Goal: Information Seeking & Learning: Learn about a topic

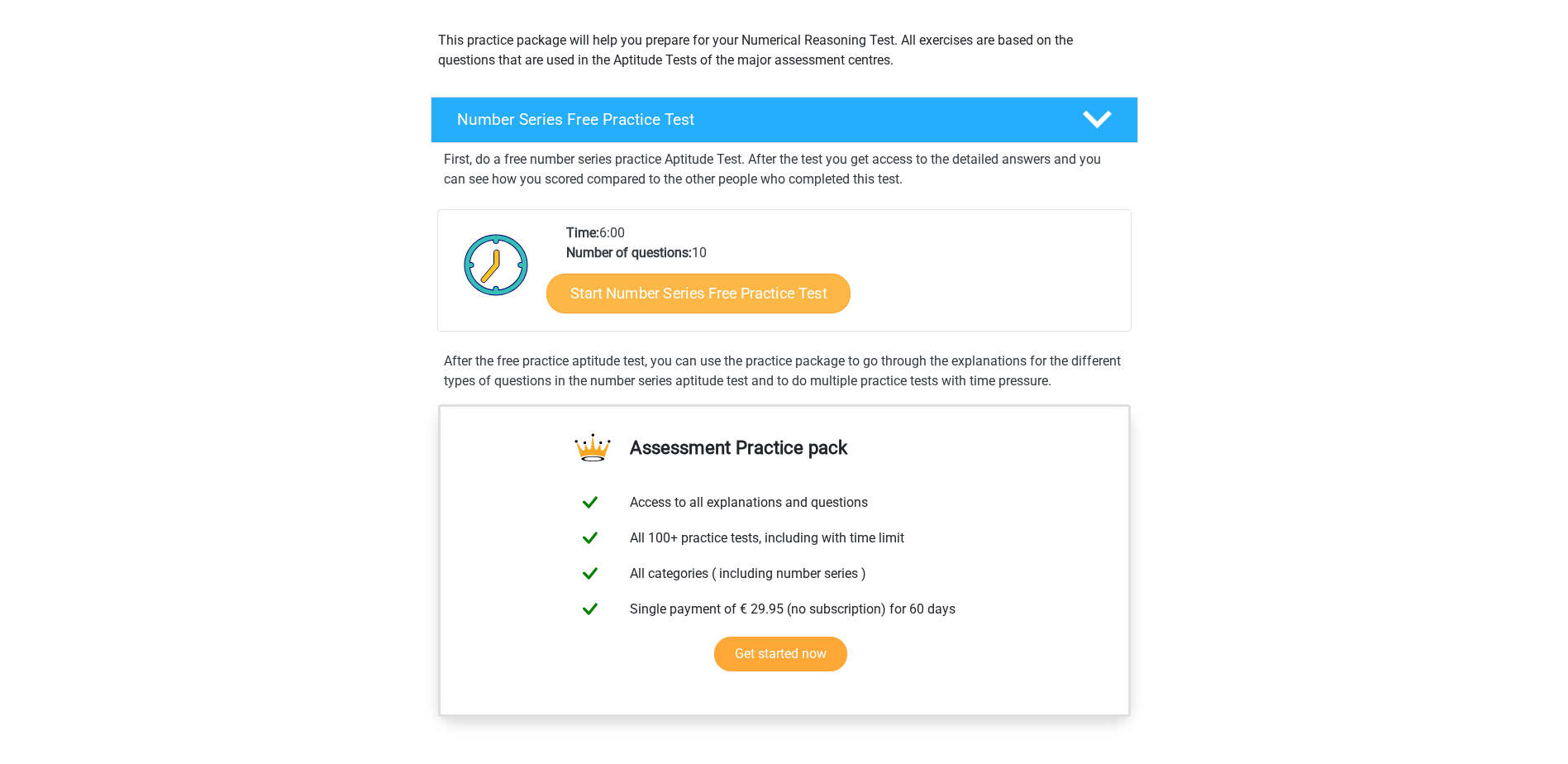
scroll to position [220, 0]
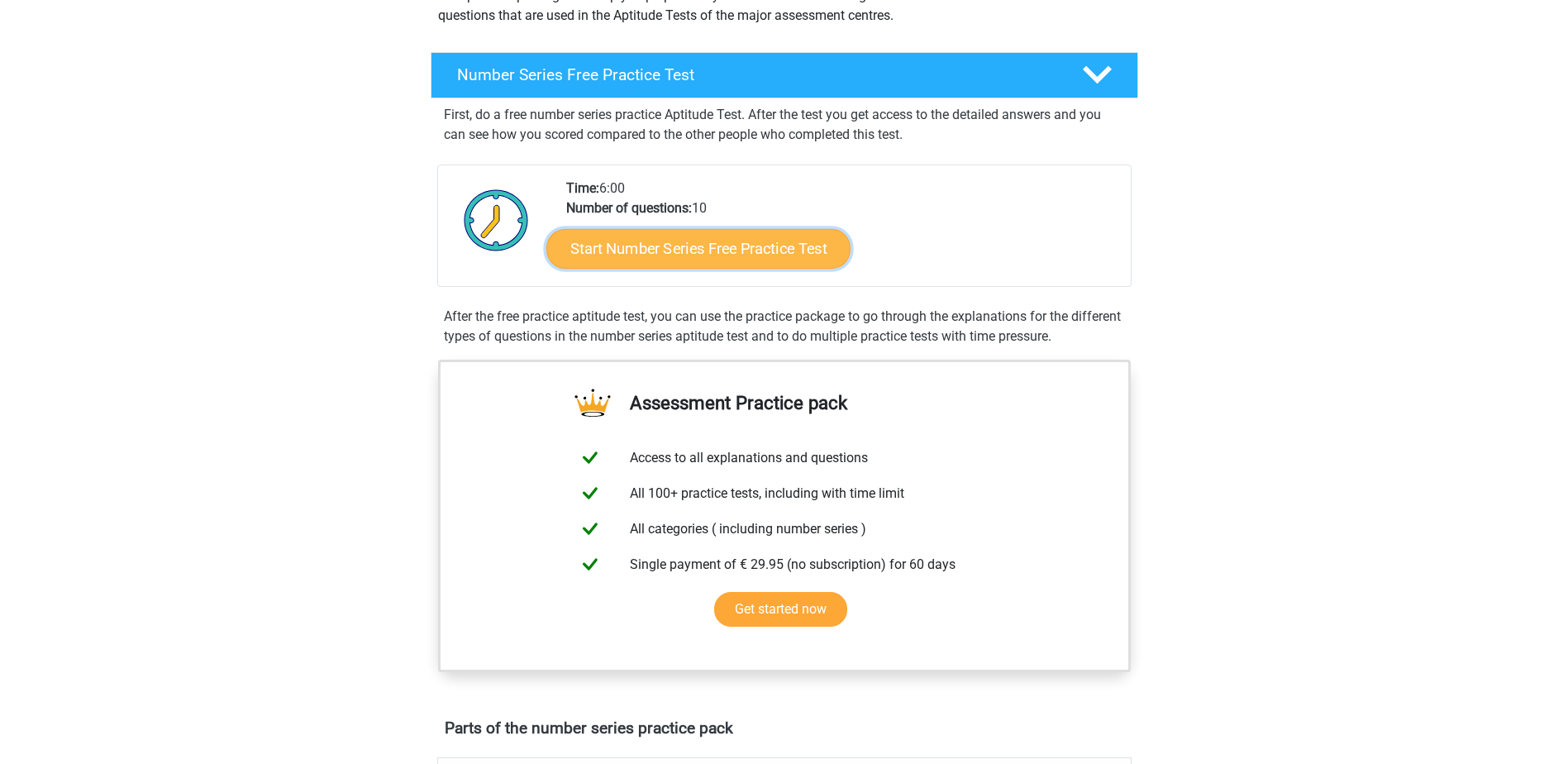
click at [729, 251] on link "Start Number Series Free Practice Test" at bounding box center [699, 247] width 304 height 39
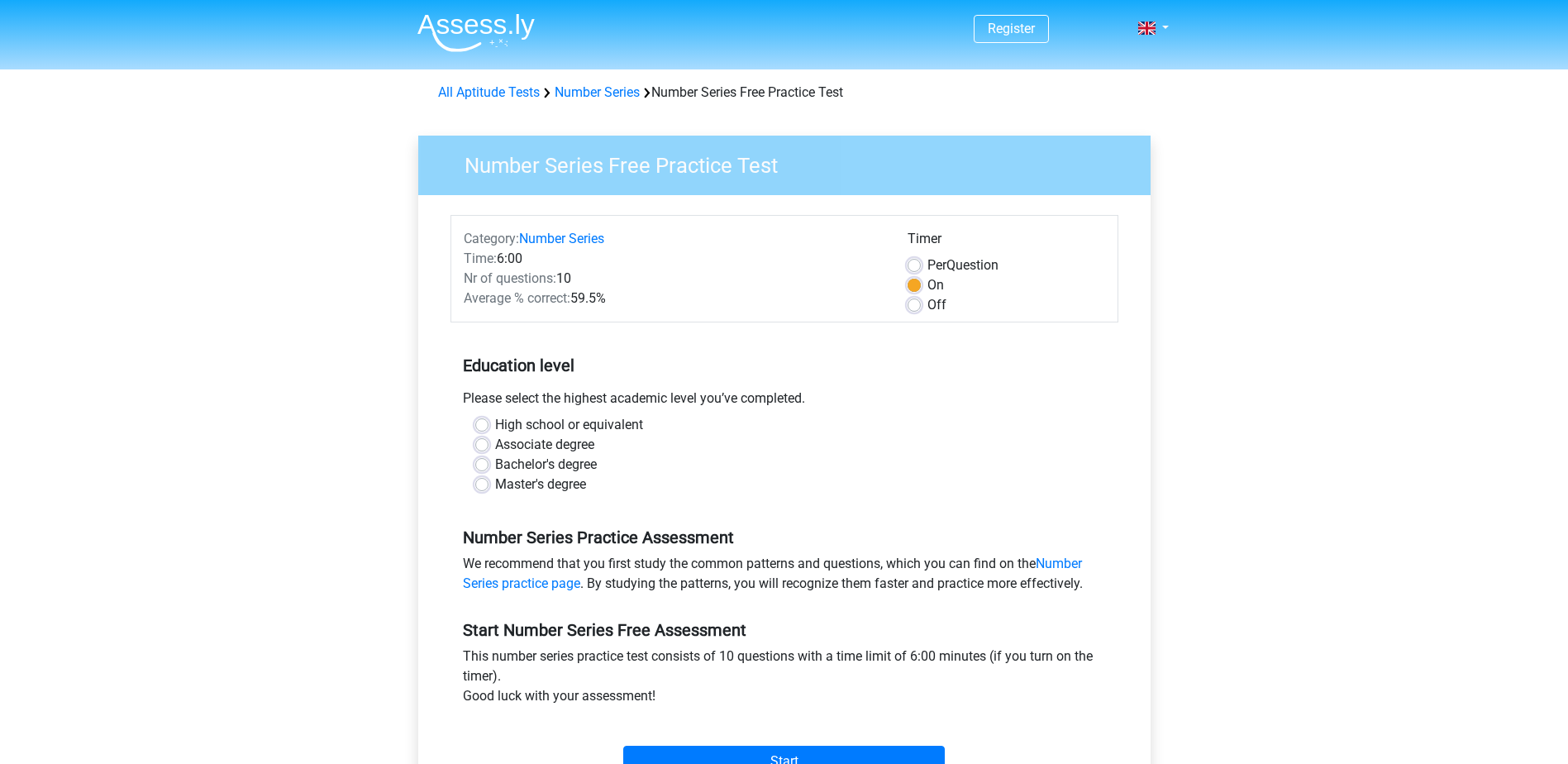
click at [496, 460] on label "Bachelor's degree" at bounding box center [547, 464] width 102 height 20
click at [477, 460] on input "Bachelor's degree" at bounding box center [482, 462] width 13 height 16
radio input "true"
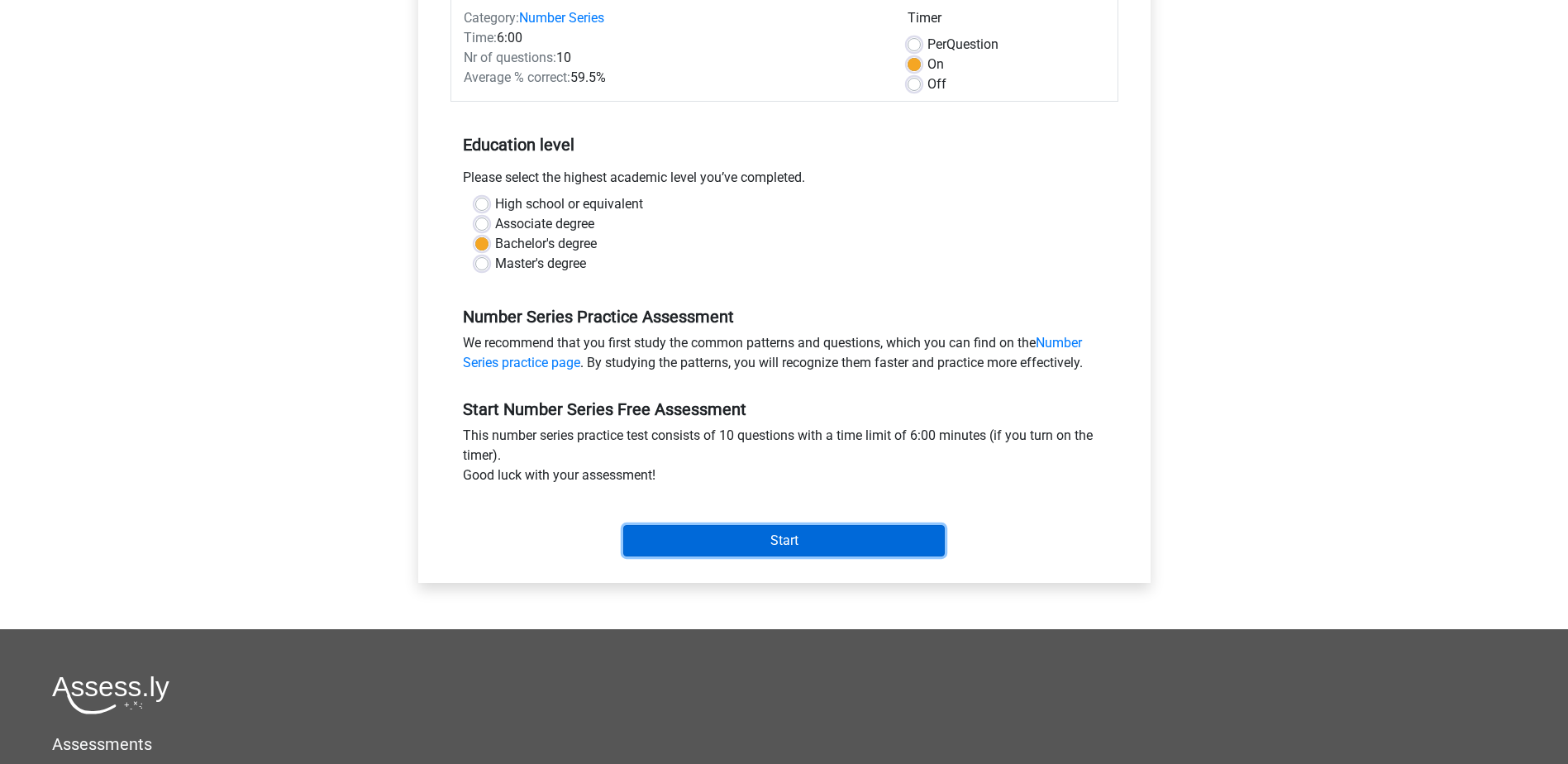
click at [721, 536] on input "Start" at bounding box center [784, 540] width 321 height 32
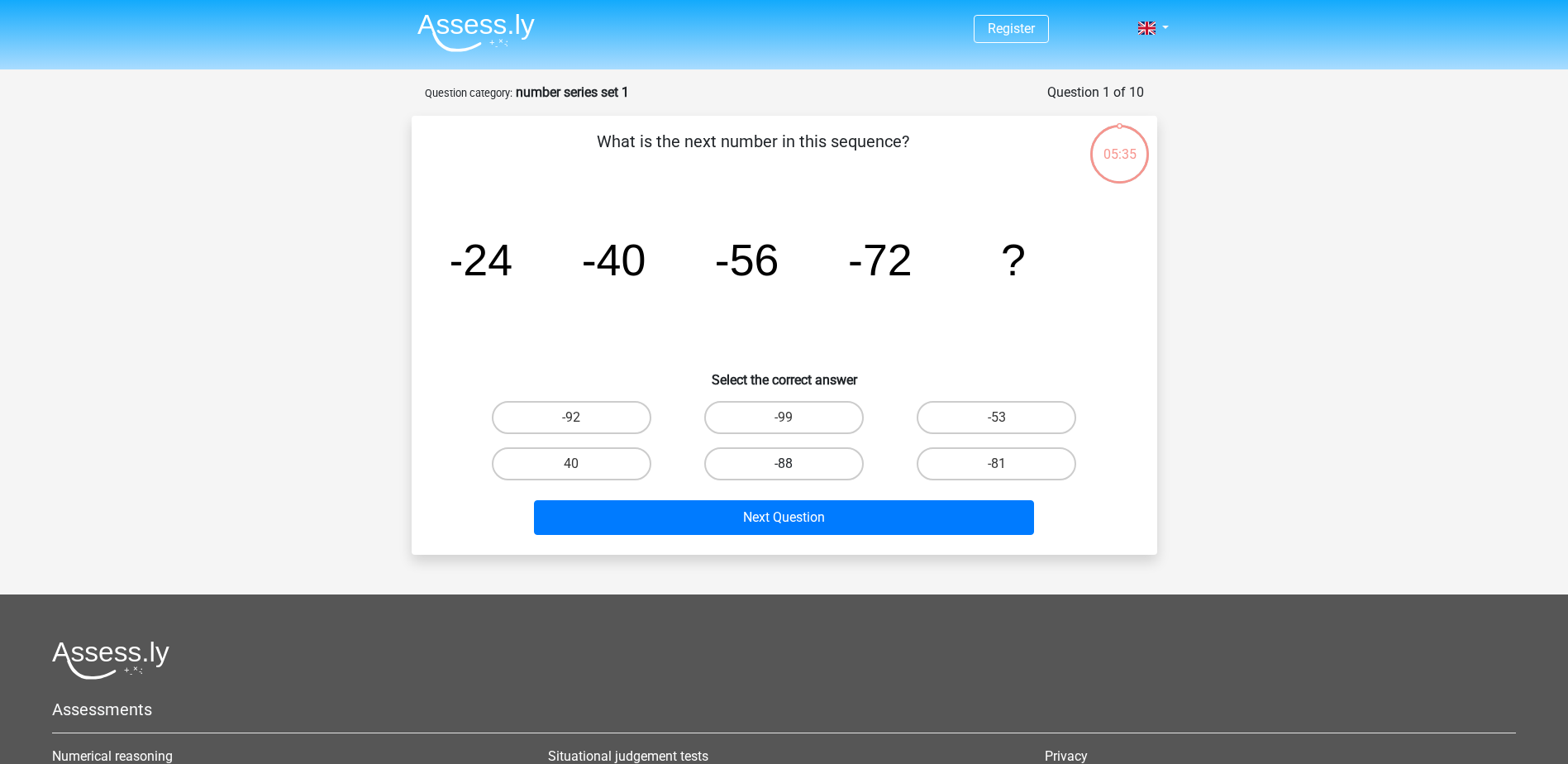
click at [784, 457] on label "-88" at bounding box center [784, 464] width 160 height 33
click at [784, 464] on input "-88" at bounding box center [788, 469] width 11 height 11
radio input "true"
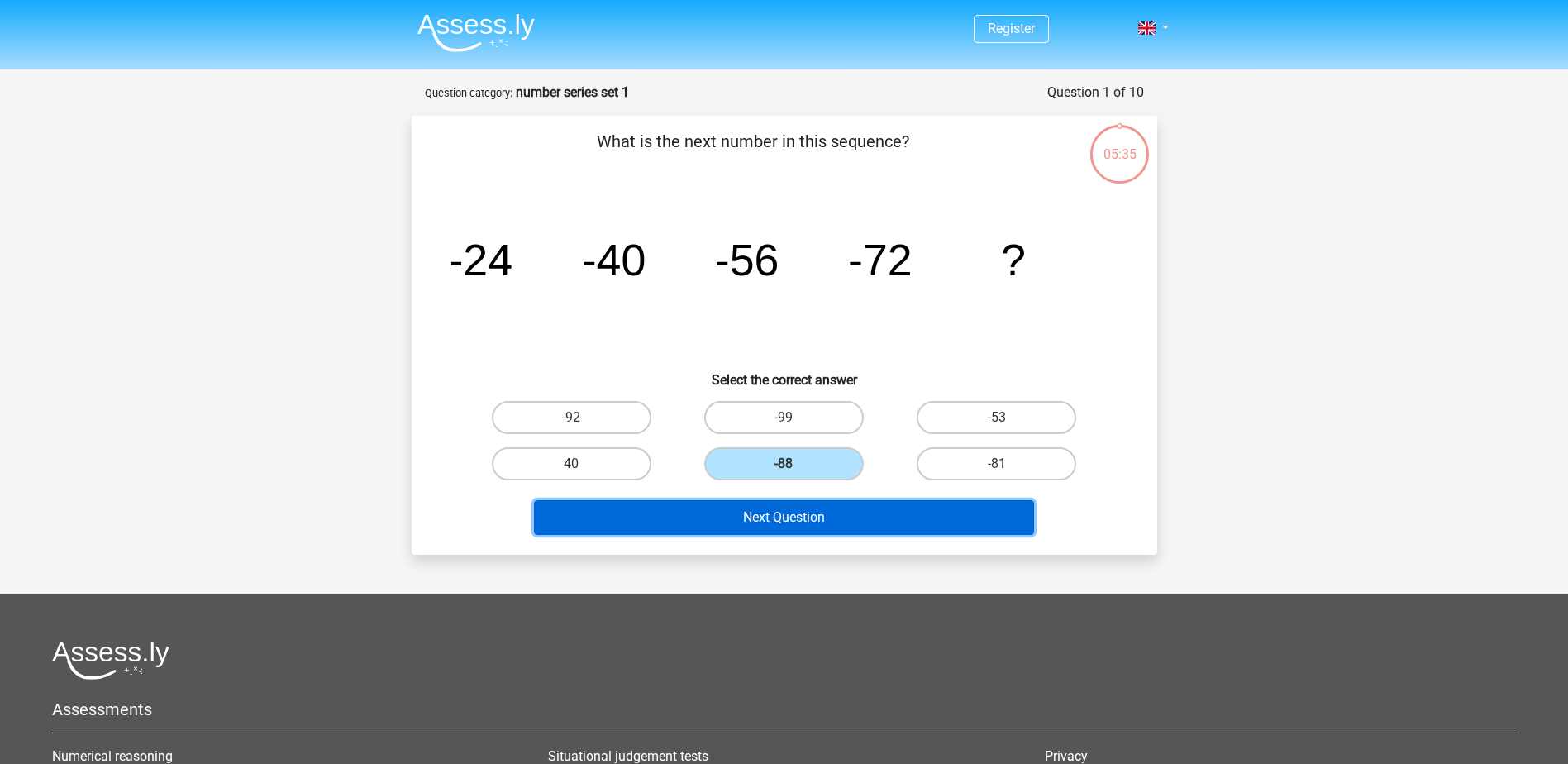
click at [794, 518] on button "Next Question" at bounding box center [784, 518] width 501 height 35
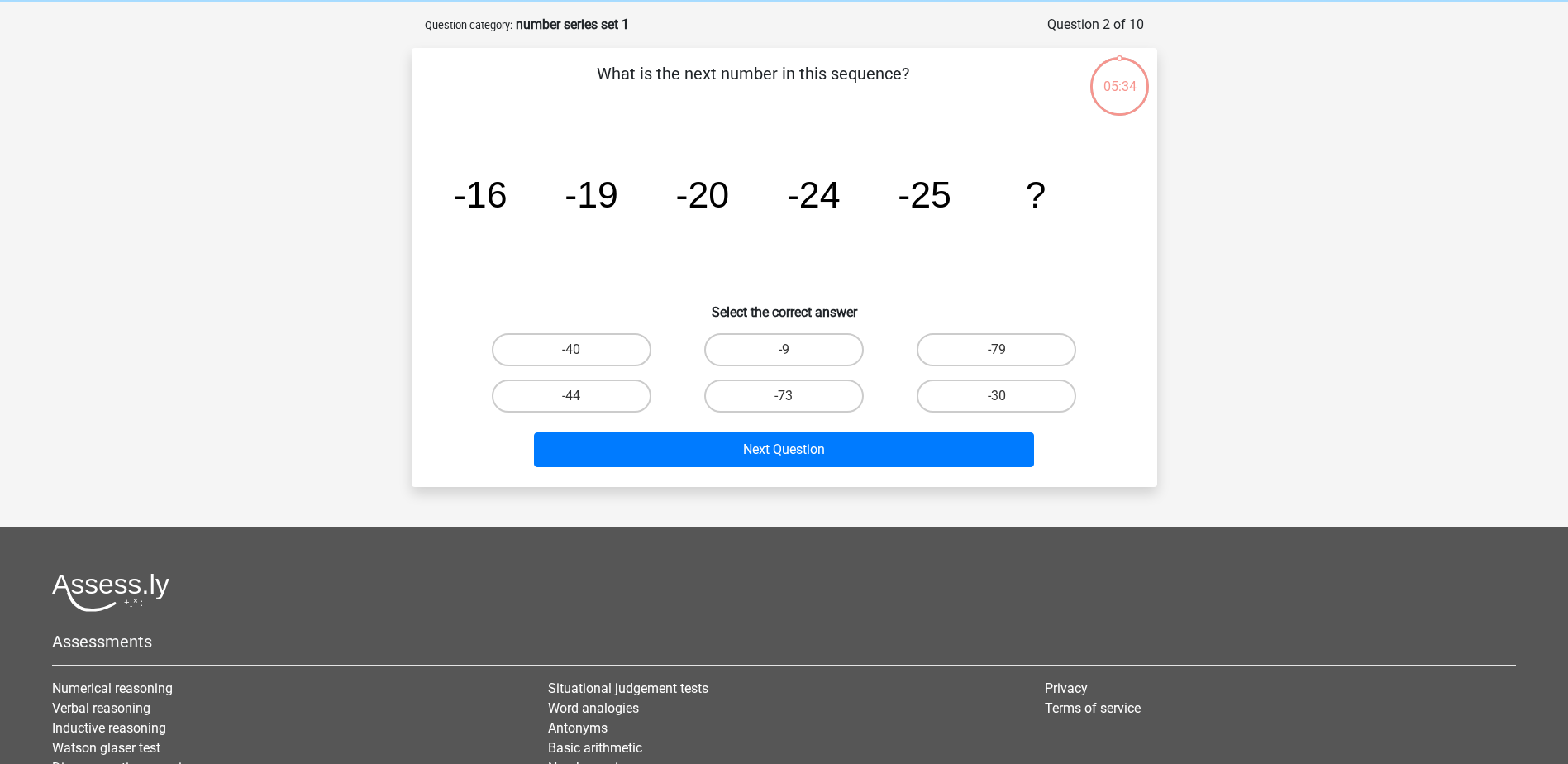
scroll to position [83, 0]
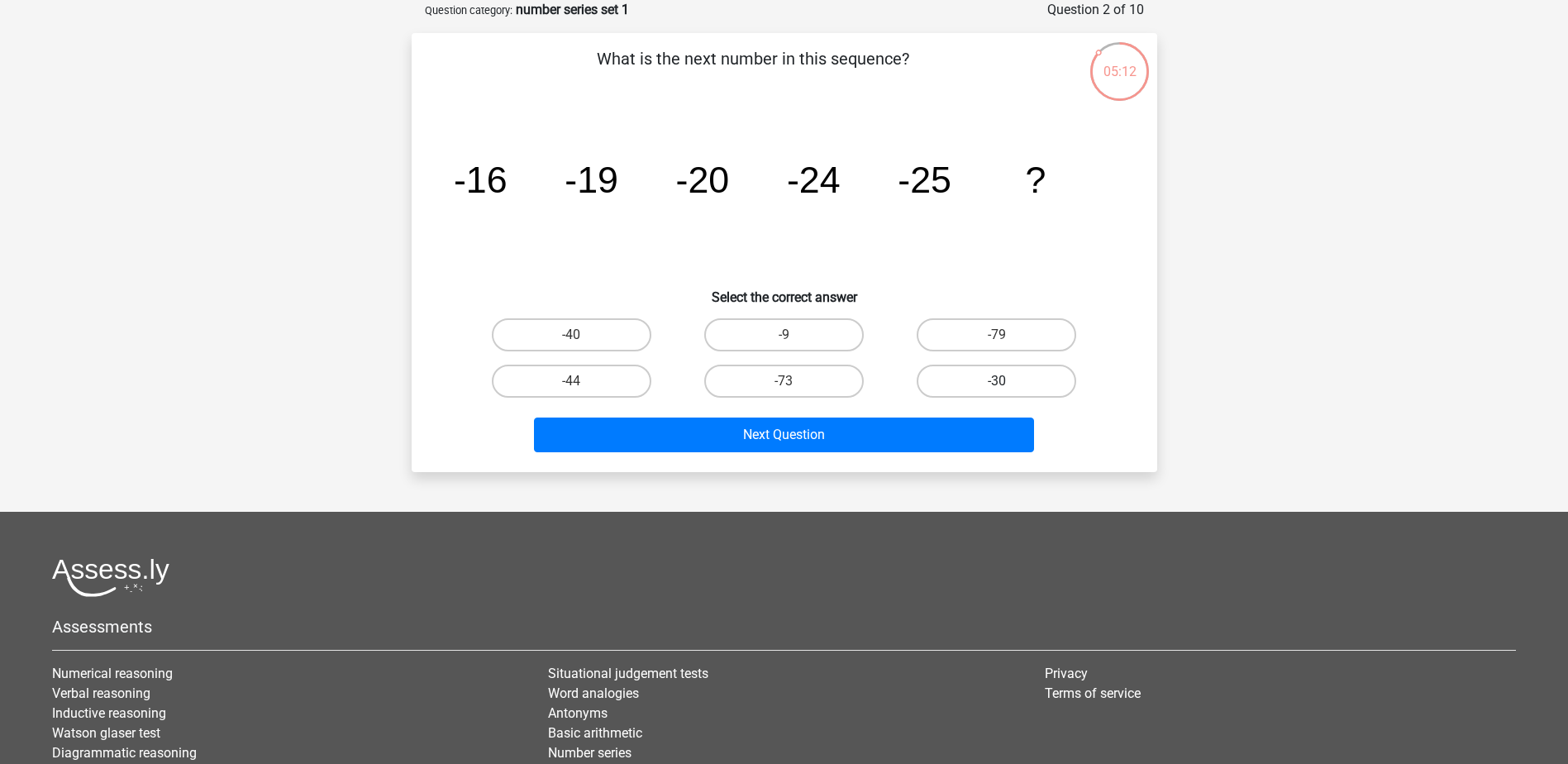
click at [1004, 375] on label "-30" at bounding box center [997, 381] width 160 height 33
click at [1004, 381] on input "-30" at bounding box center [1002, 386] width 11 height 11
radio input "true"
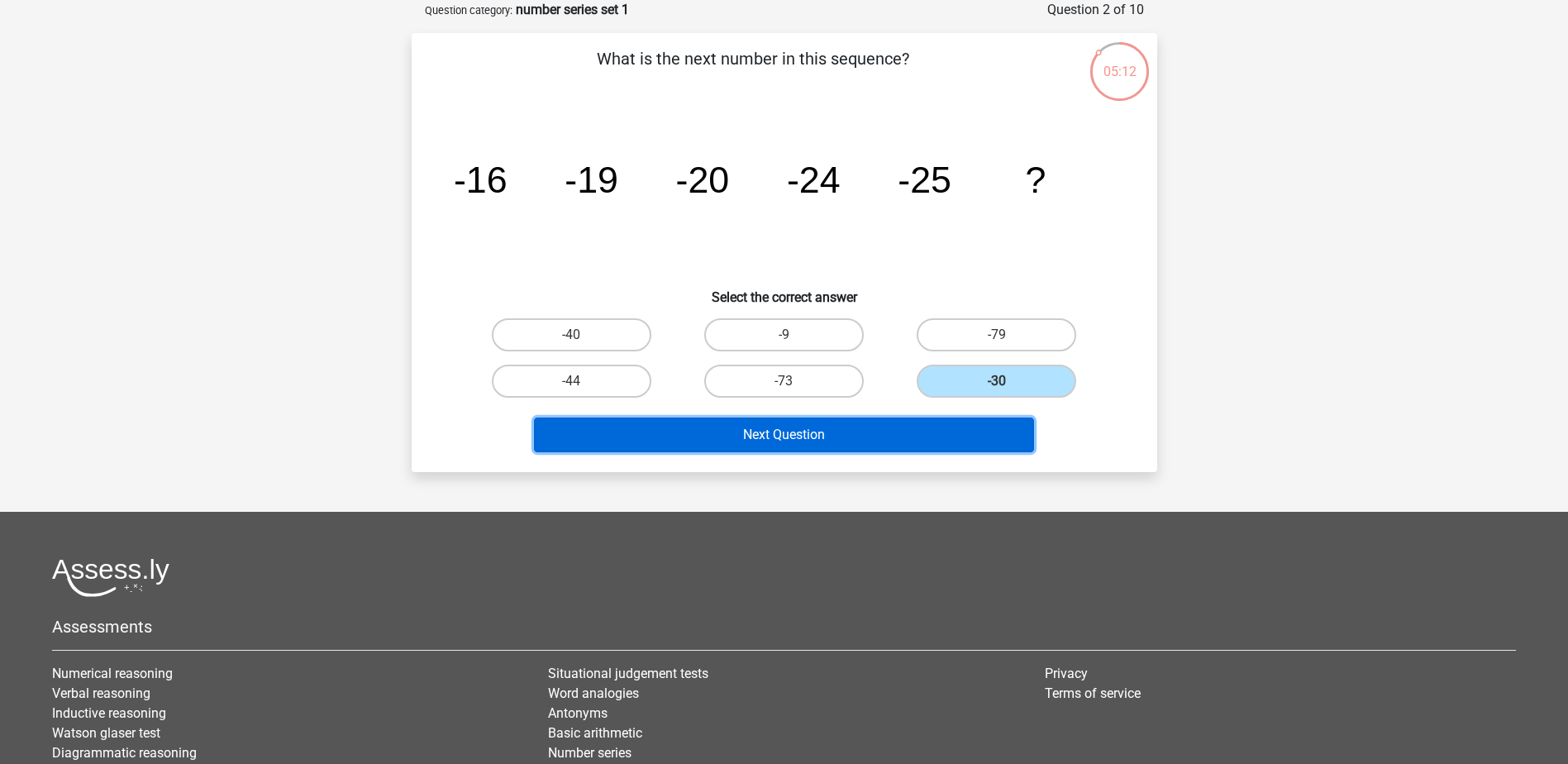
click at [841, 437] on button "Next Question" at bounding box center [784, 435] width 501 height 35
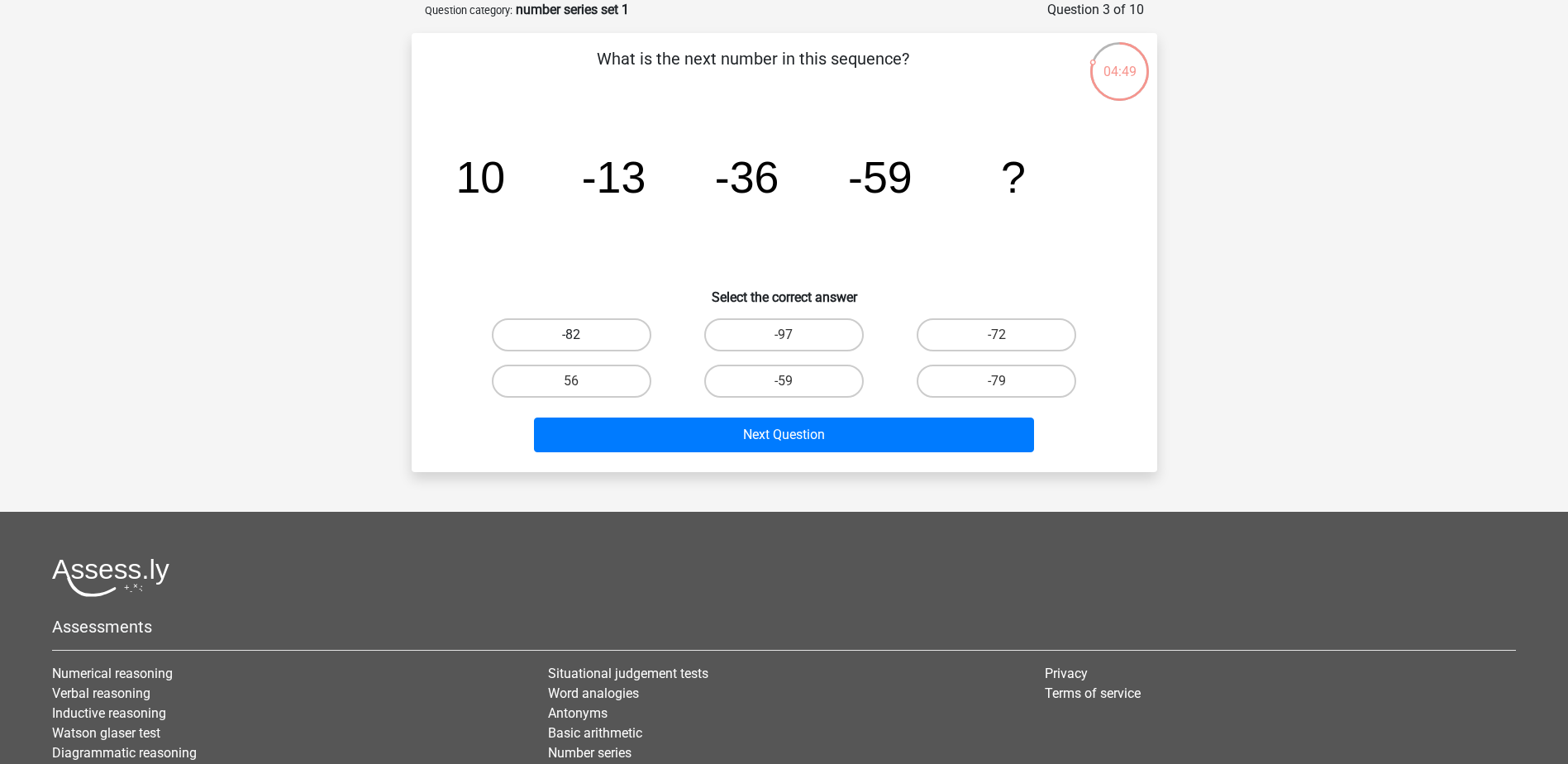
click at [604, 342] on label "-82" at bounding box center [572, 335] width 160 height 33
click at [582, 342] on input "-82" at bounding box center [577, 340] width 11 height 11
radio input "true"
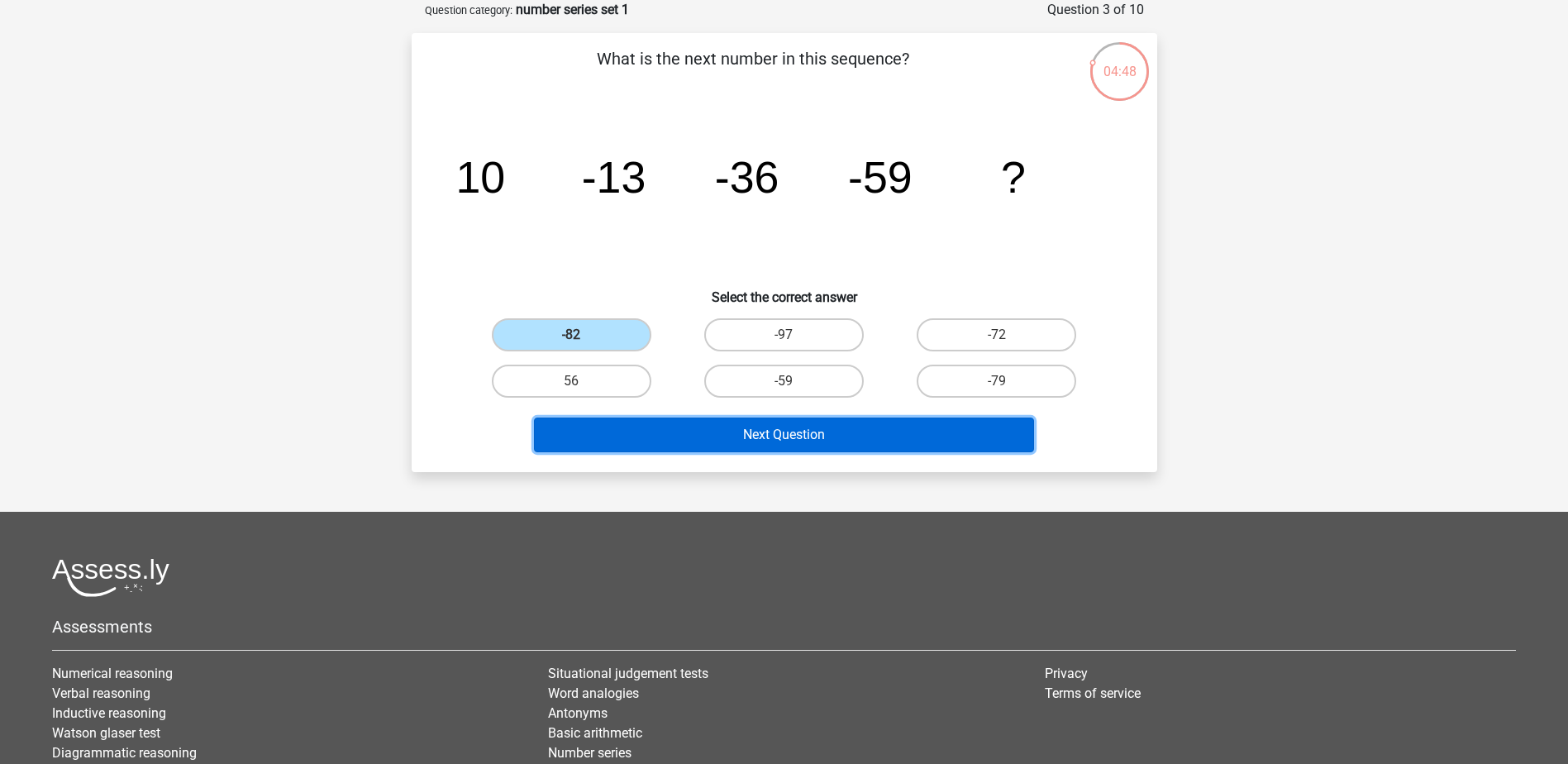
click at [654, 442] on button "Next Question" at bounding box center [784, 435] width 501 height 35
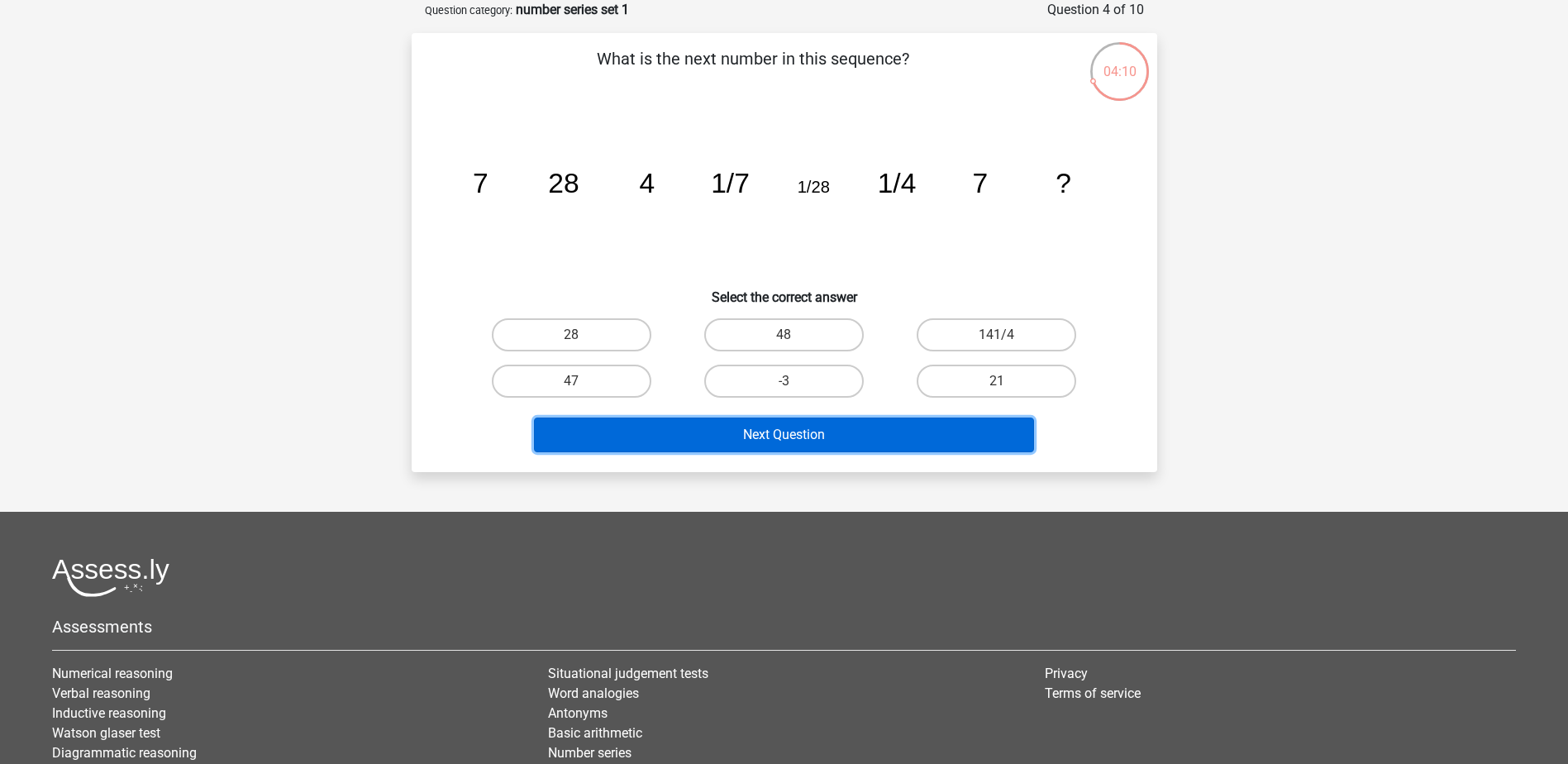
click at [719, 437] on button "Next Question" at bounding box center [784, 435] width 501 height 35
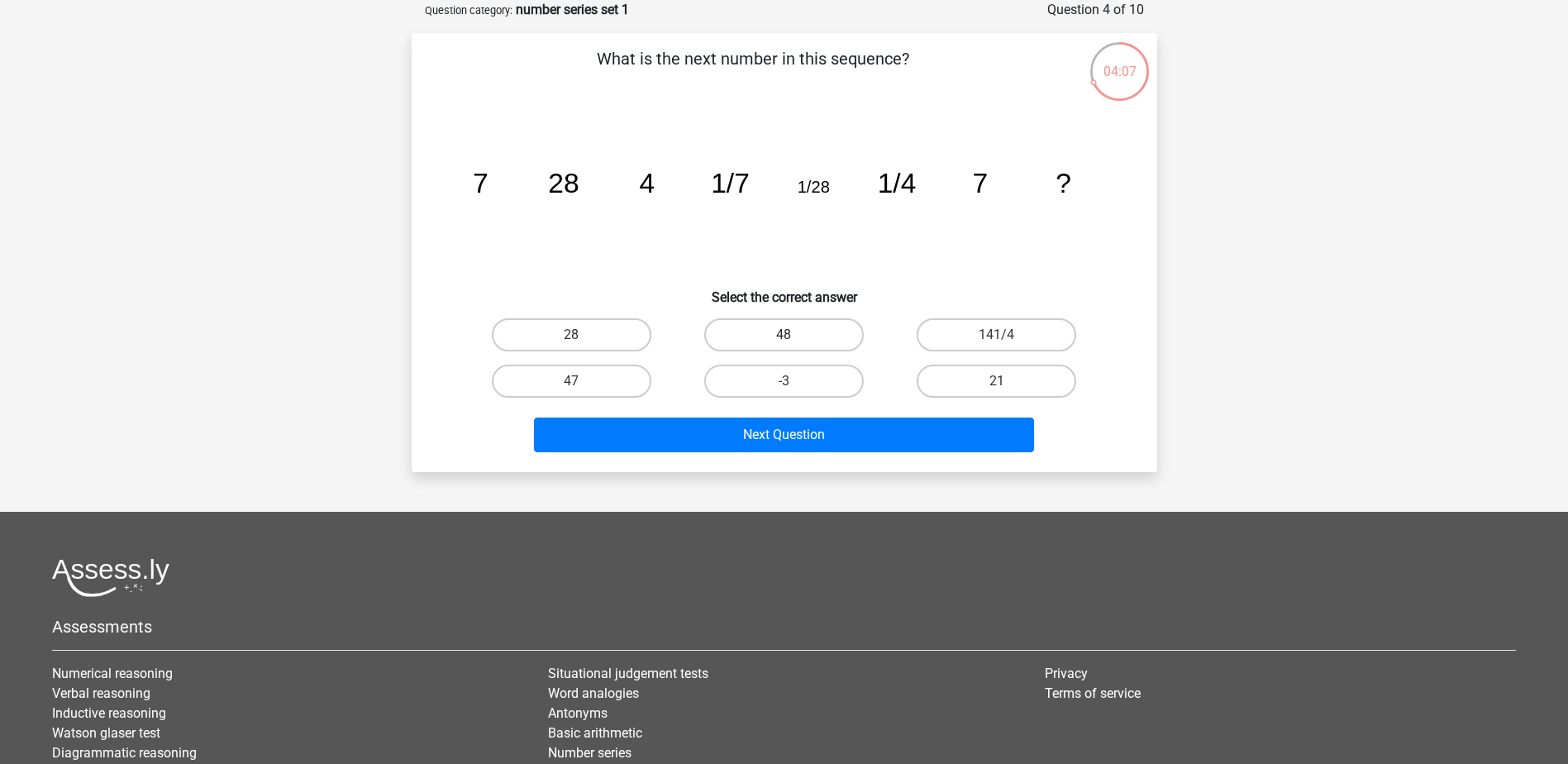
click at [824, 338] on label "48" at bounding box center [784, 335] width 160 height 33
click at [794, 338] on input "48" at bounding box center [788, 340] width 11 height 11
radio input "true"
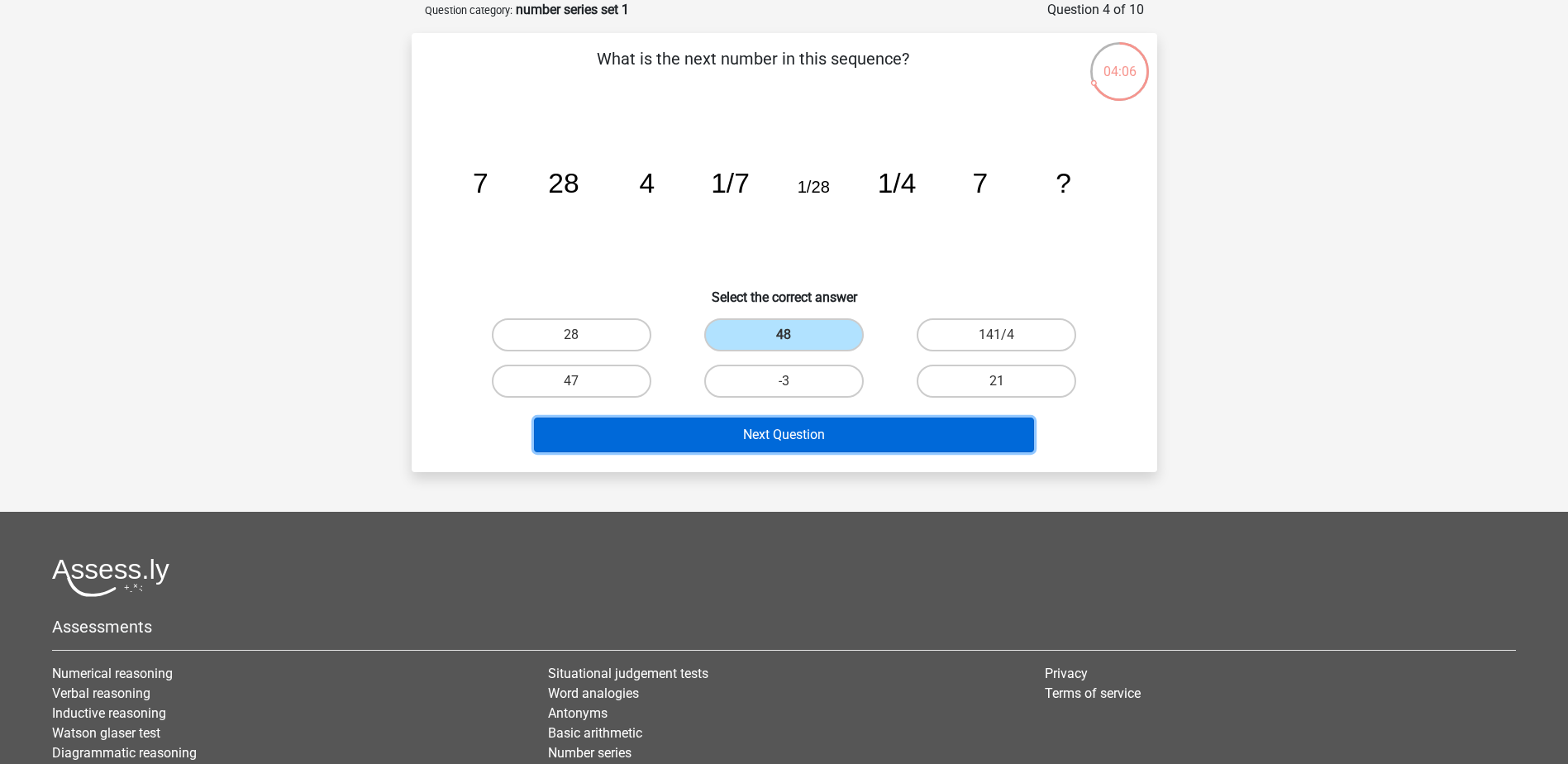
click at [850, 434] on button "Next Question" at bounding box center [784, 435] width 501 height 35
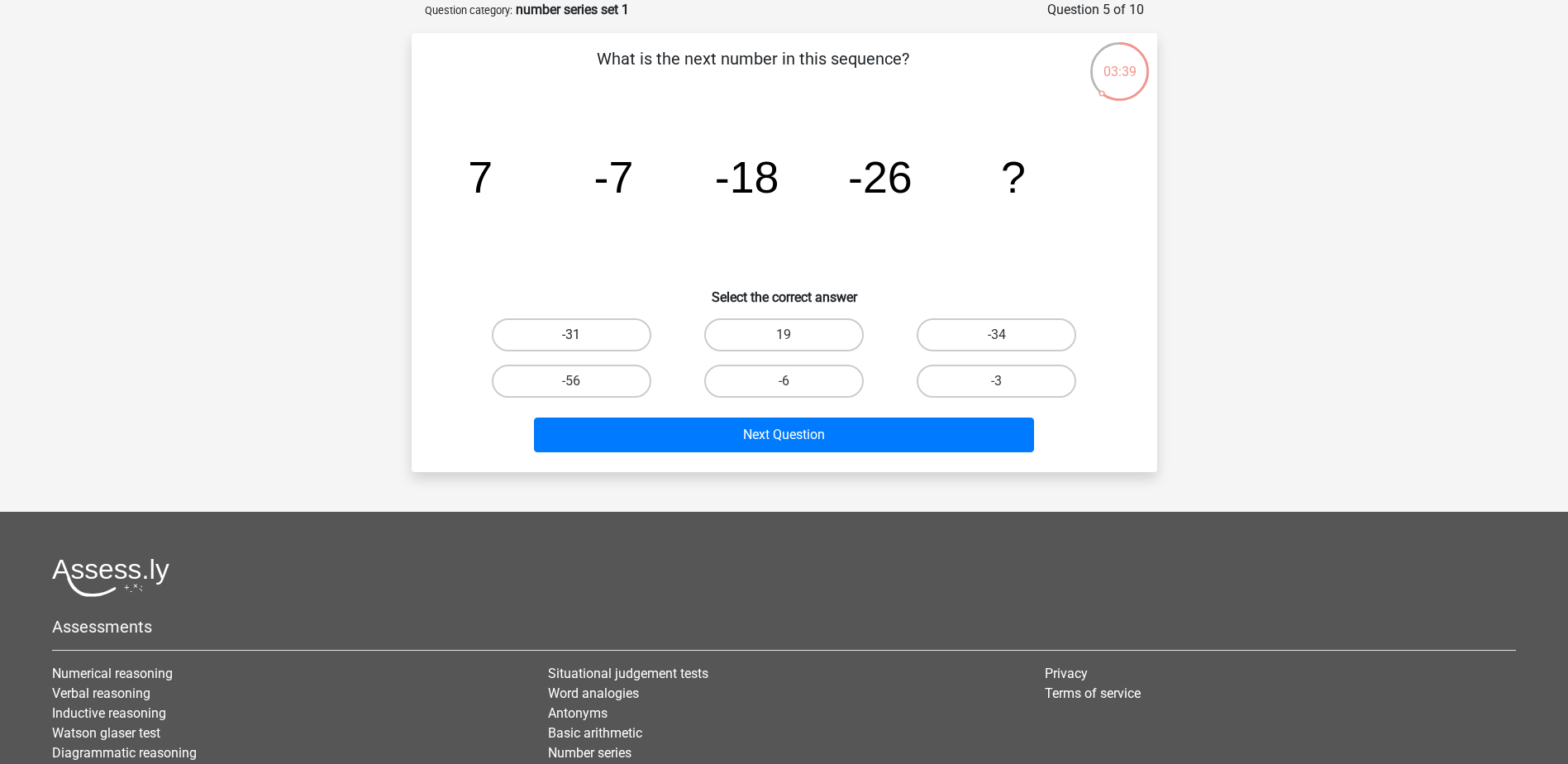
click at [603, 325] on label "-31" at bounding box center [572, 335] width 160 height 33
click at [582, 335] on input "-31" at bounding box center [577, 340] width 11 height 11
radio input "true"
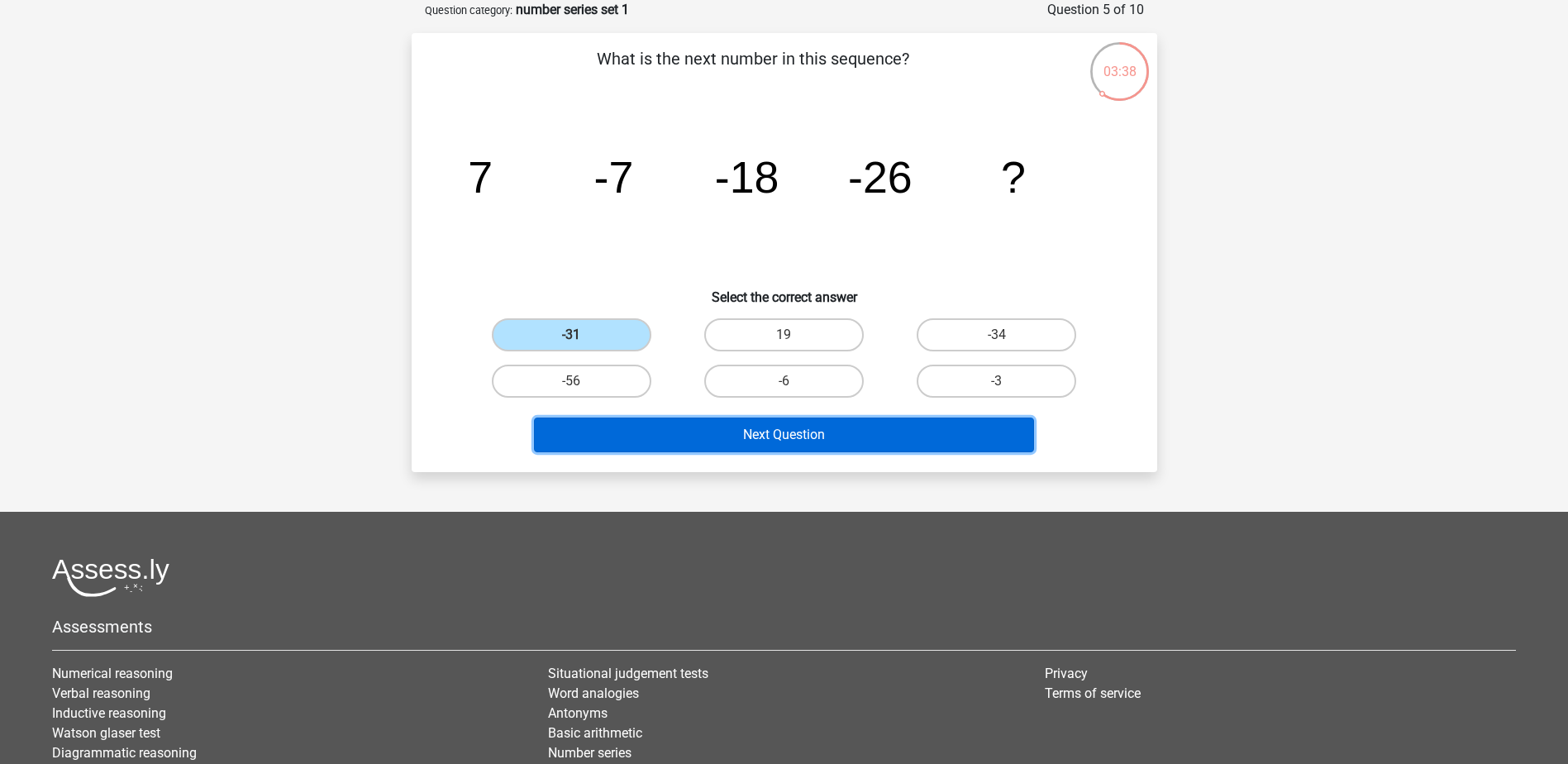
click at [751, 436] on button "Next Question" at bounding box center [784, 435] width 501 height 35
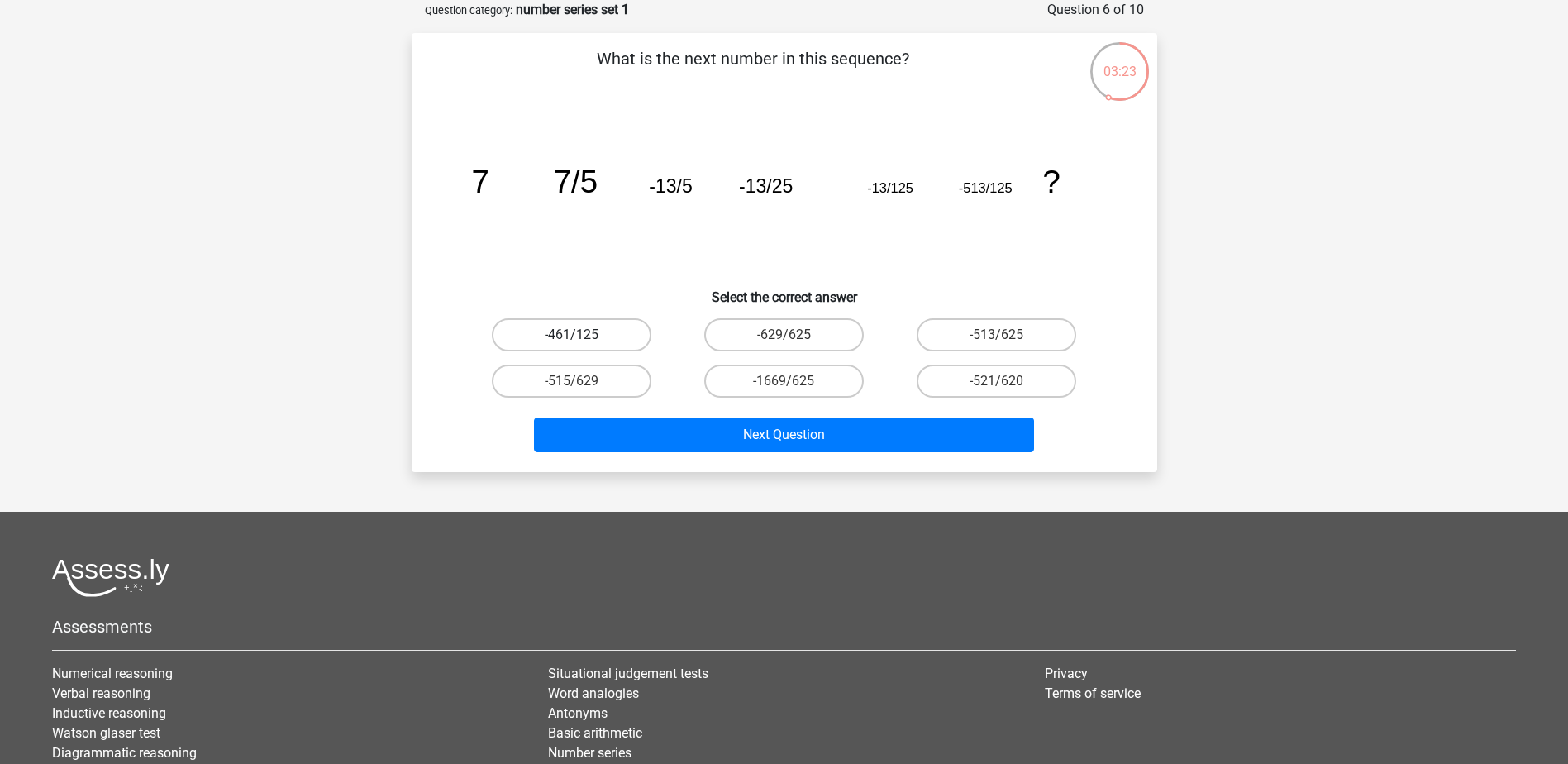
click at [552, 325] on label "-461/125" at bounding box center [572, 335] width 160 height 33
click at [572, 335] on input "-461/125" at bounding box center [577, 340] width 11 height 11
radio input "true"
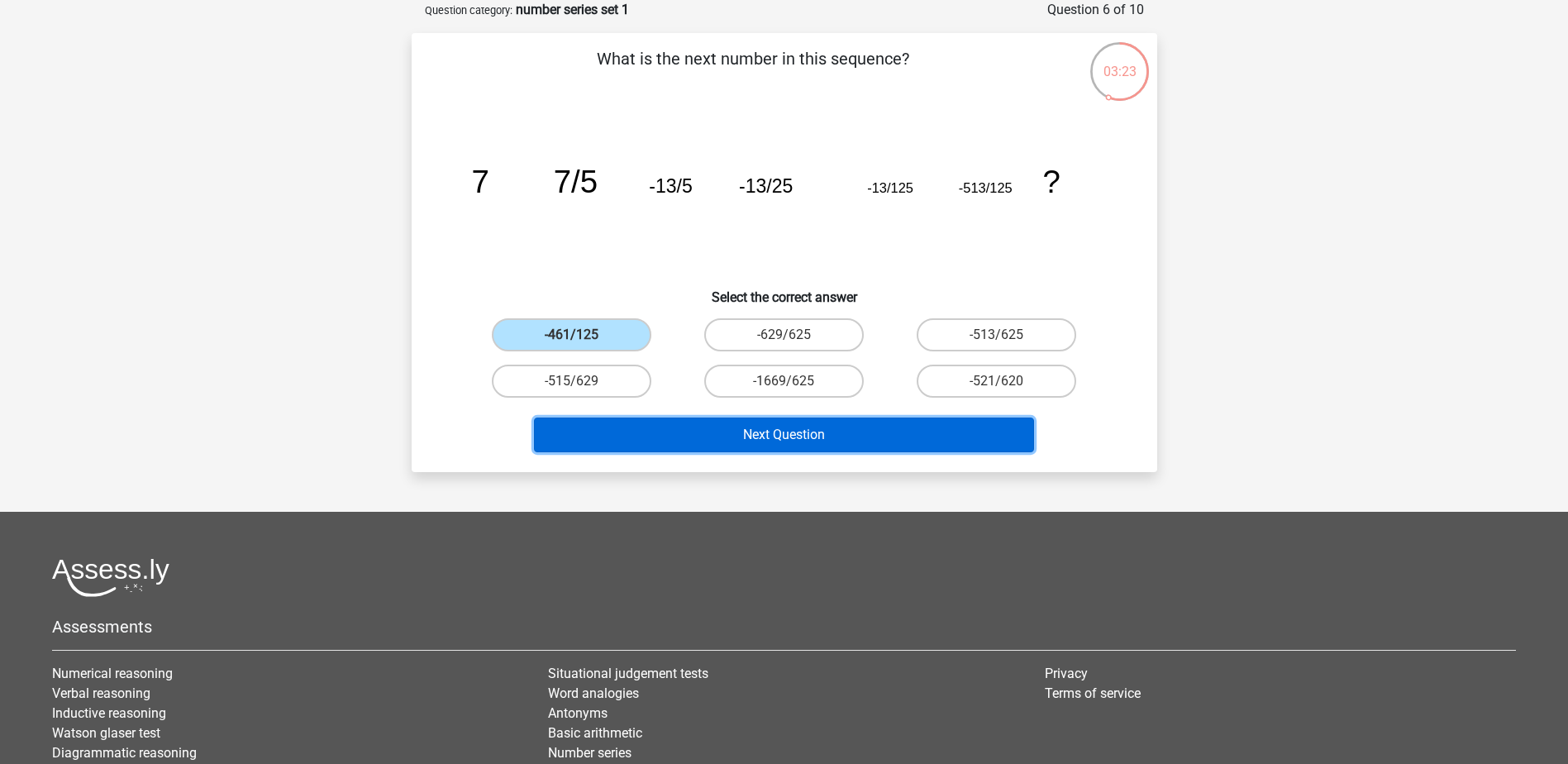
click at [725, 425] on button "Next Question" at bounding box center [784, 435] width 501 height 35
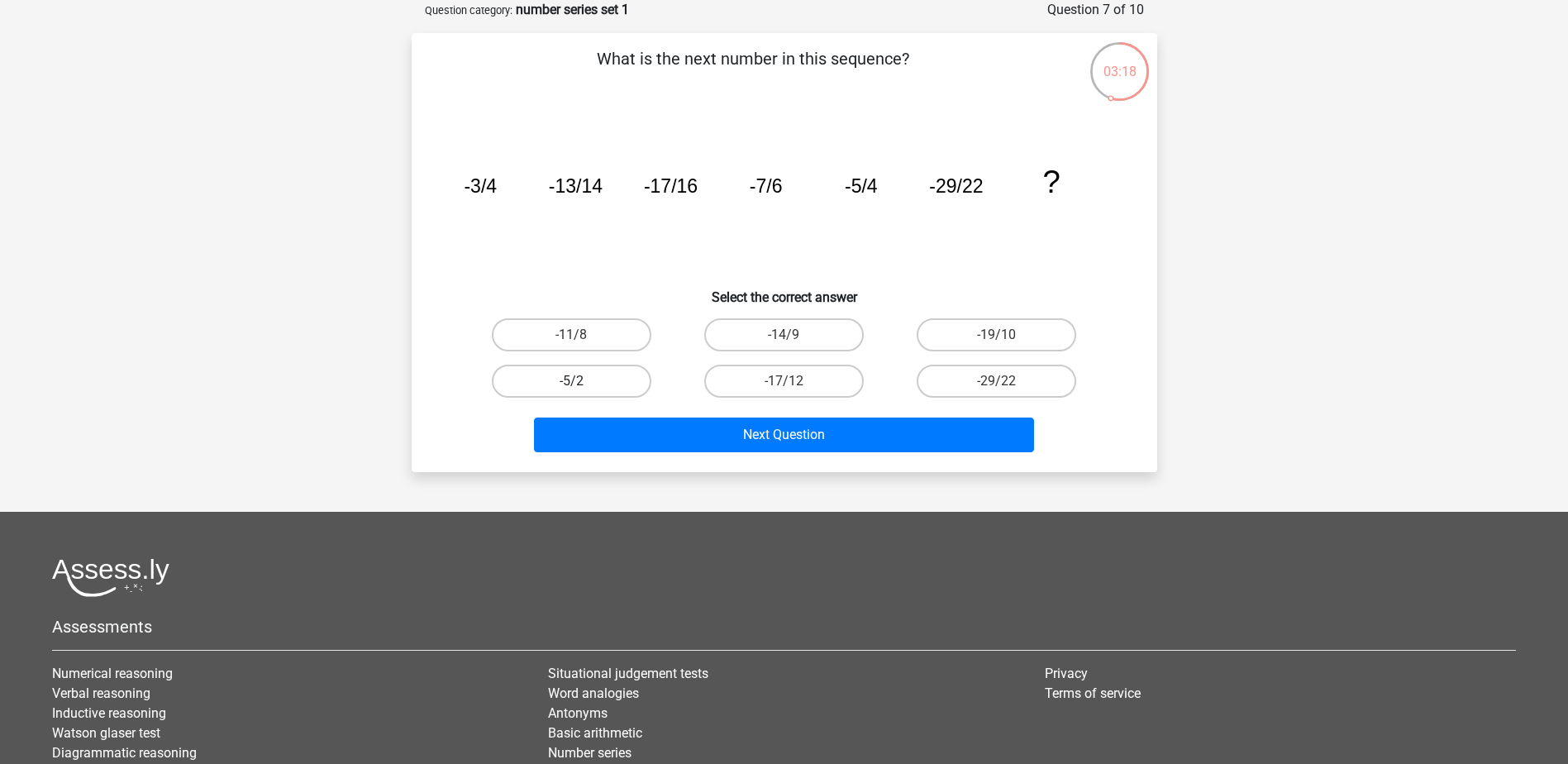
click at [647, 378] on label "-5/2" at bounding box center [572, 381] width 160 height 33
click at [582, 381] on input "-5/2" at bounding box center [577, 386] width 11 height 11
radio input "true"
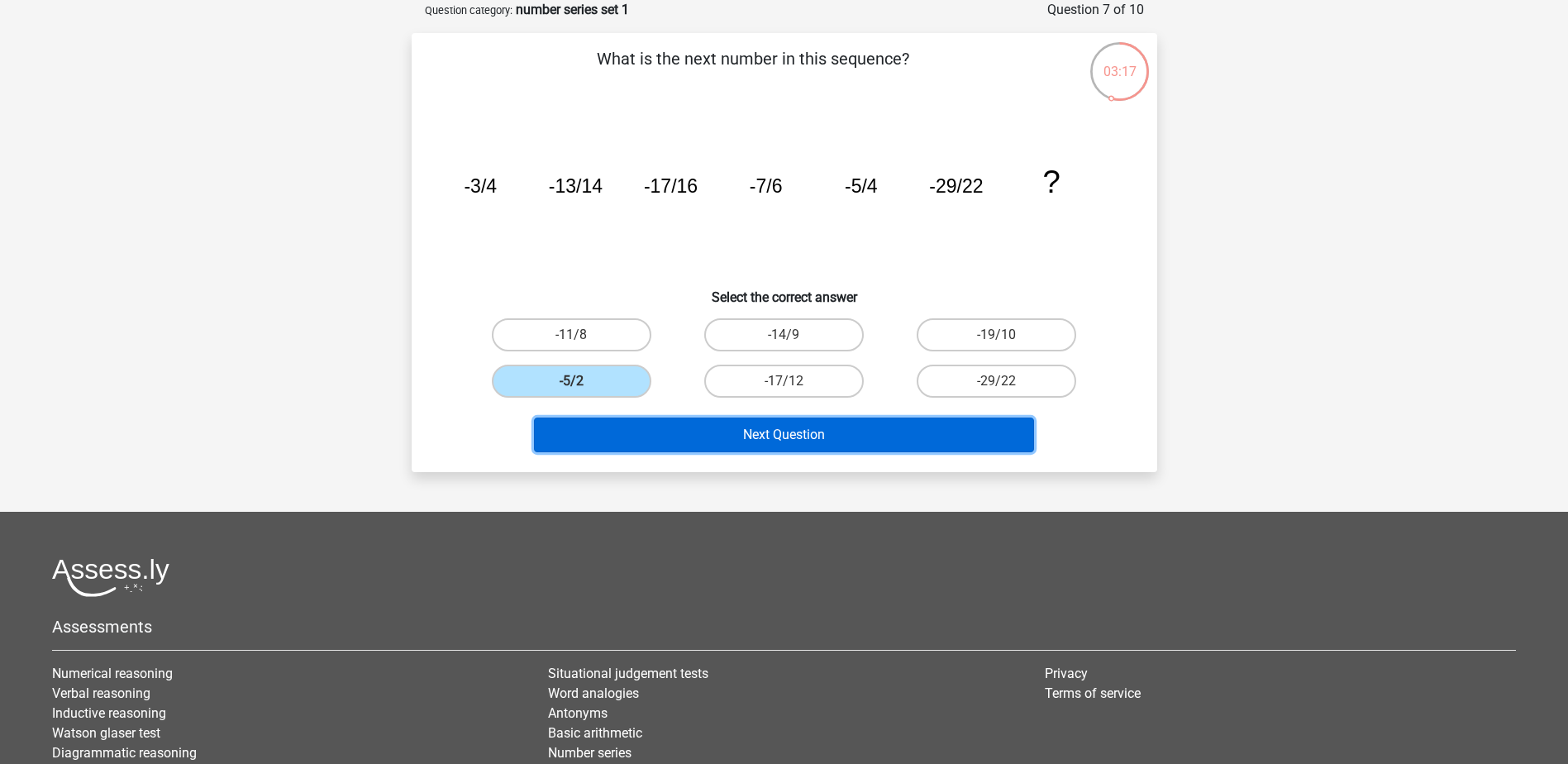
click at [678, 428] on button "Next Question" at bounding box center [784, 435] width 501 height 35
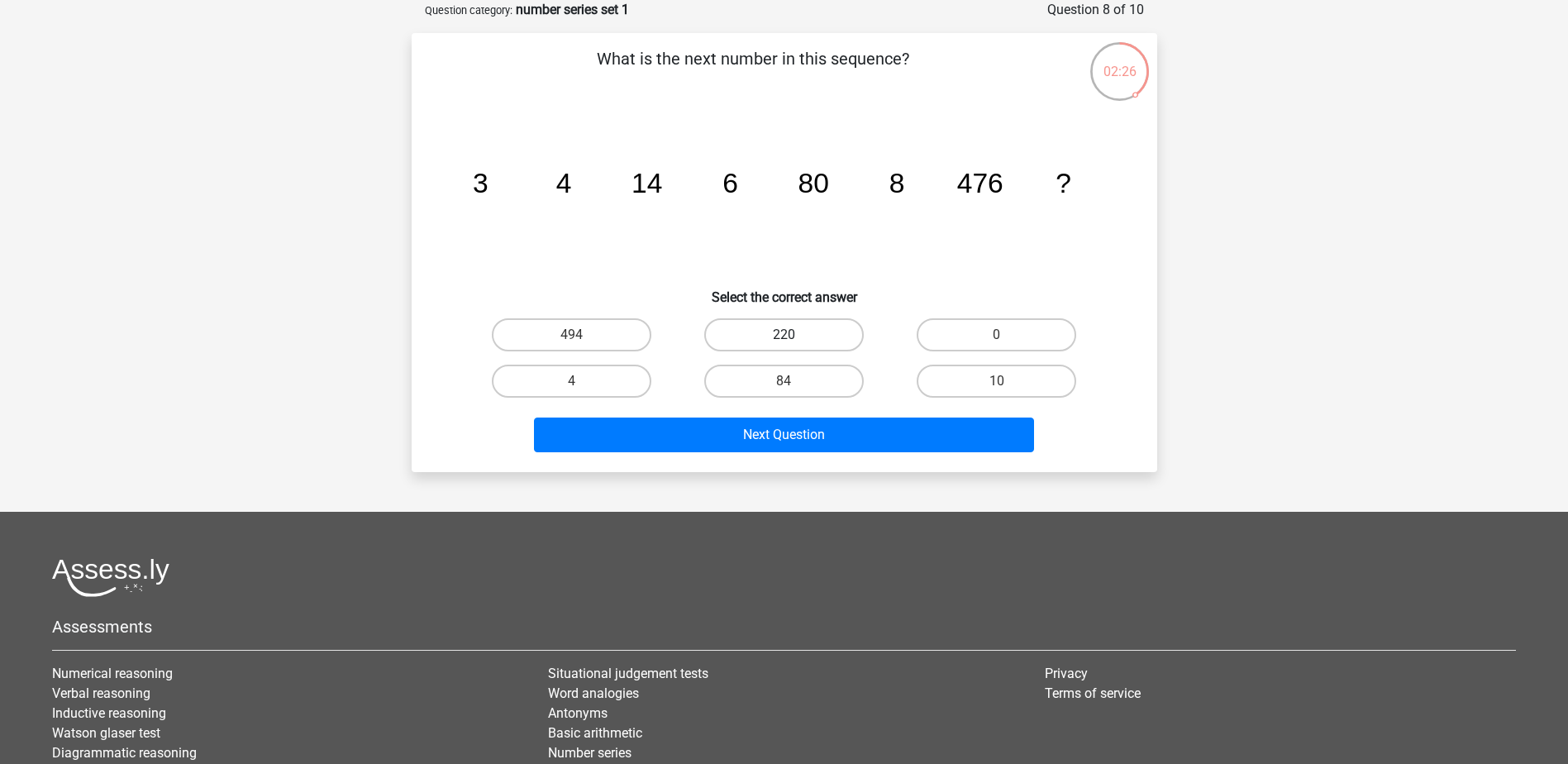
click at [810, 342] on label "220" at bounding box center [784, 335] width 160 height 33
click at [794, 342] on input "220" at bounding box center [788, 340] width 11 height 11
radio input "true"
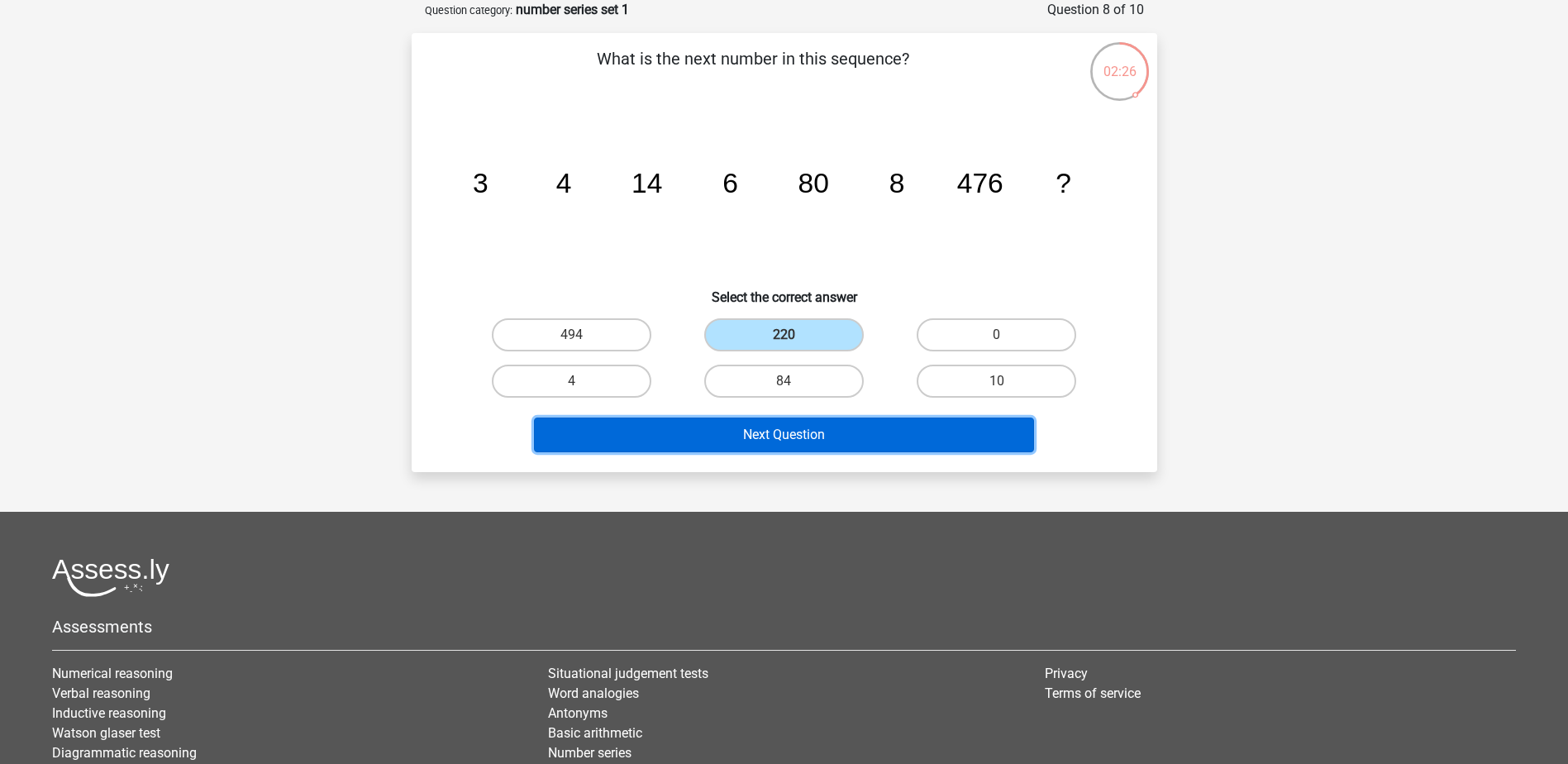
click at [824, 425] on button "Next Question" at bounding box center [784, 435] width 501 height 35
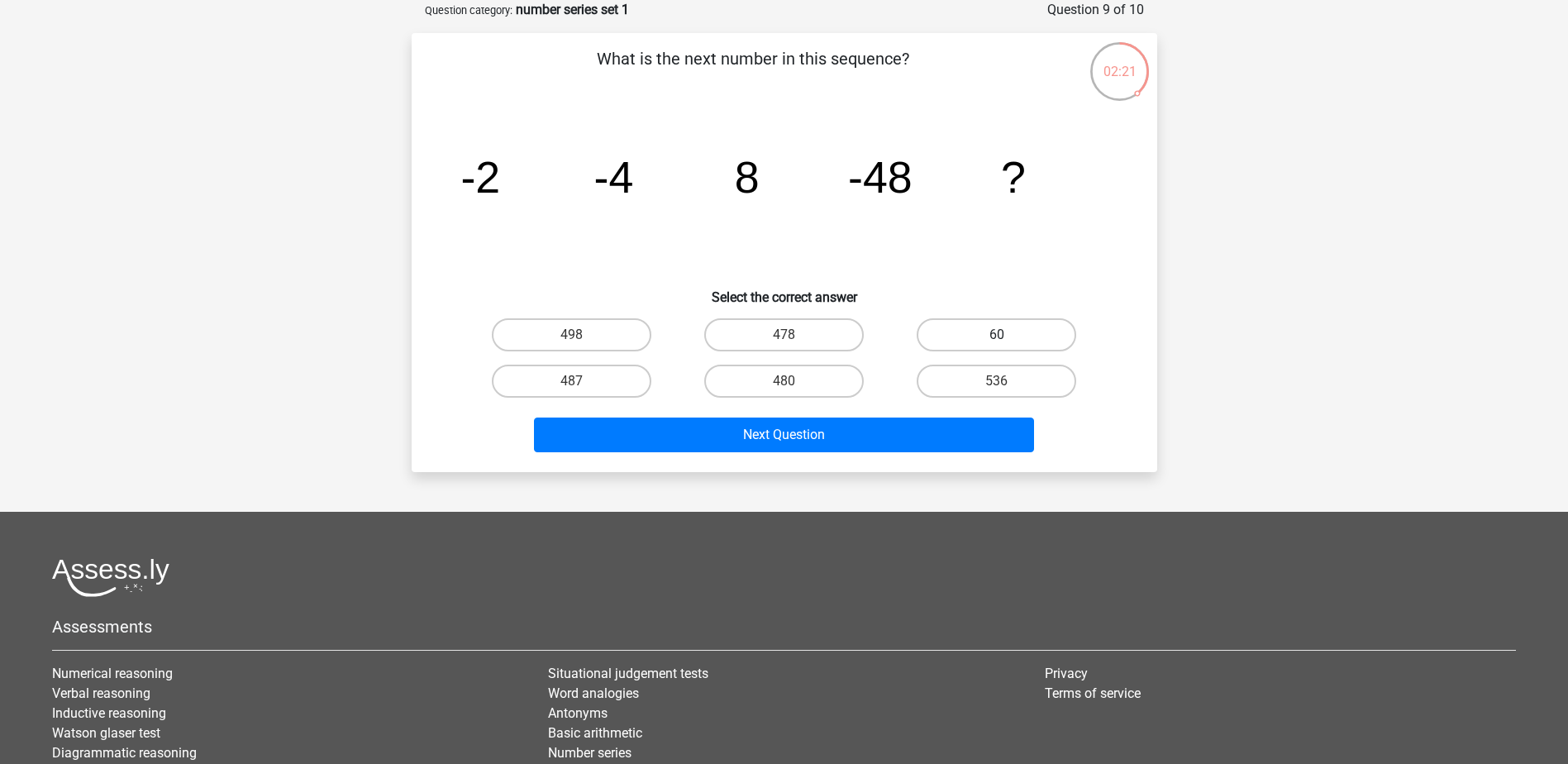
click at [988, 333] on label "60" at bounding box center [997, 335] width 160 height 33
click at [997, 335] on input "60" at bounding box center [1002, 340] width 11 height 11
radio input "true"
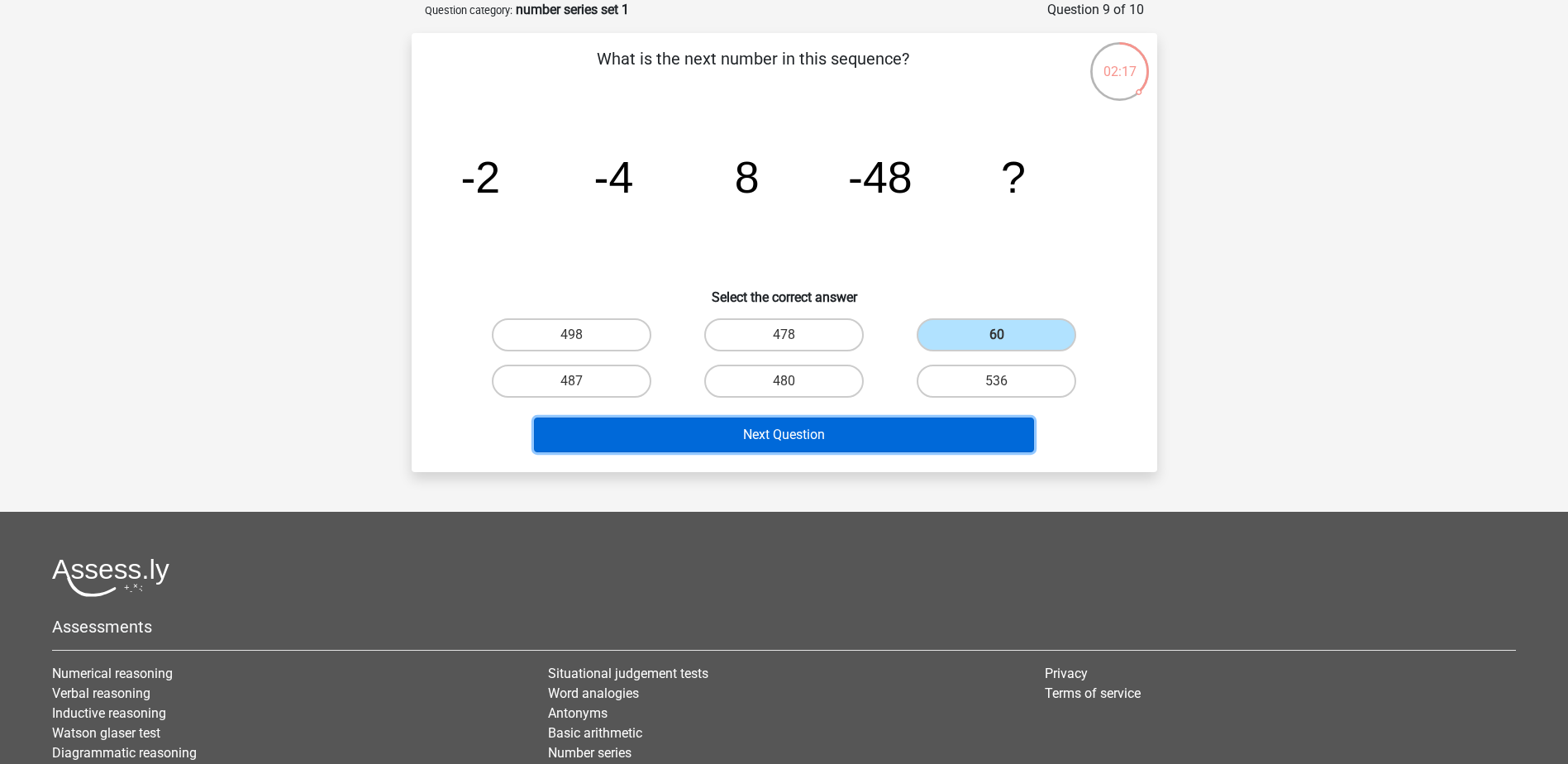
click at [907, 438] on button "Next Question" at bounding box center [784, 435] width 501 height 35
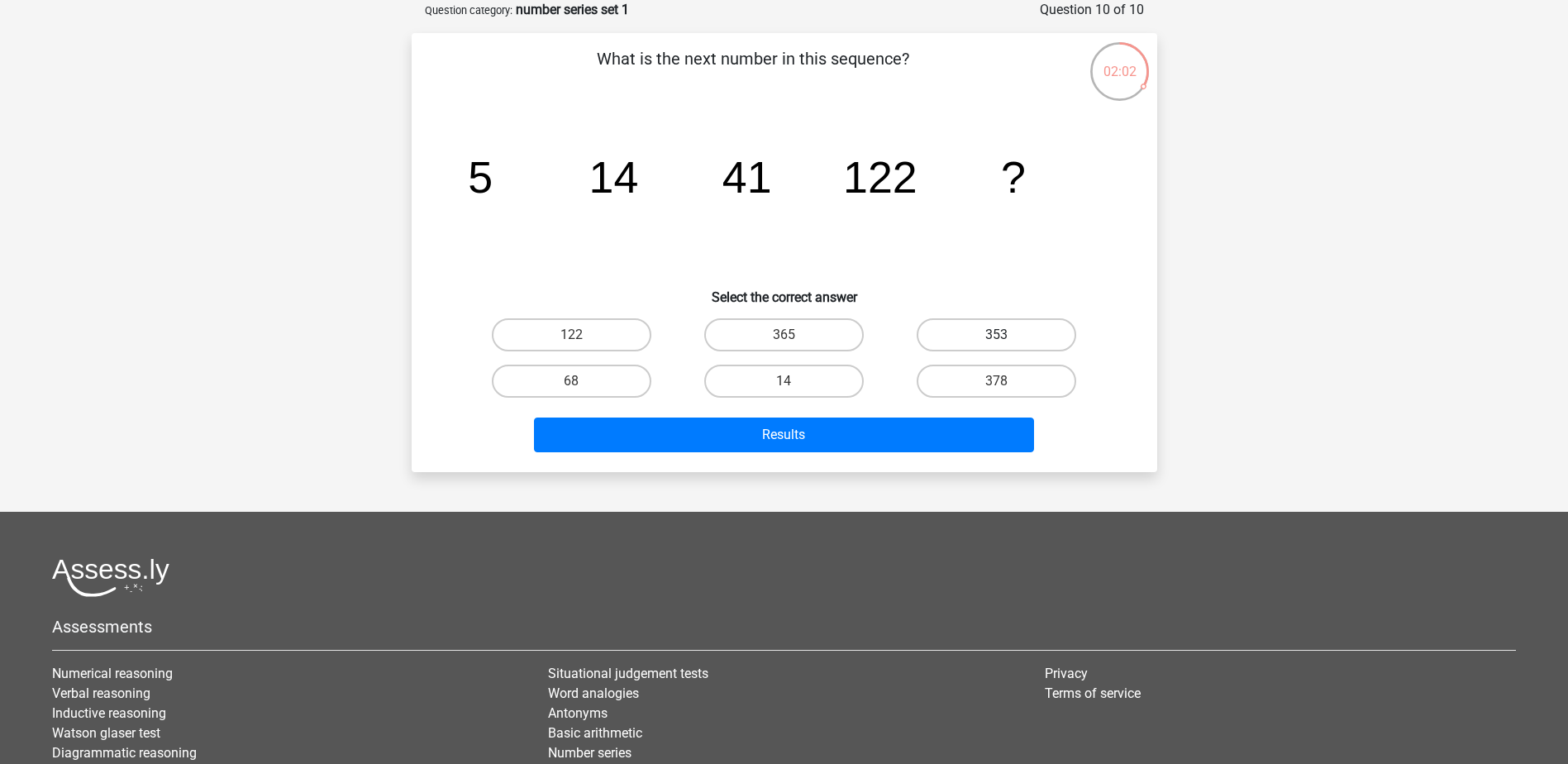
click at [966, 337] on label "353" at bounding box center [997, 335] width 160 height 33
click at [997, 337] on input "353" at bounding box center [1002, 340] width 11 height 11
radio input "true"
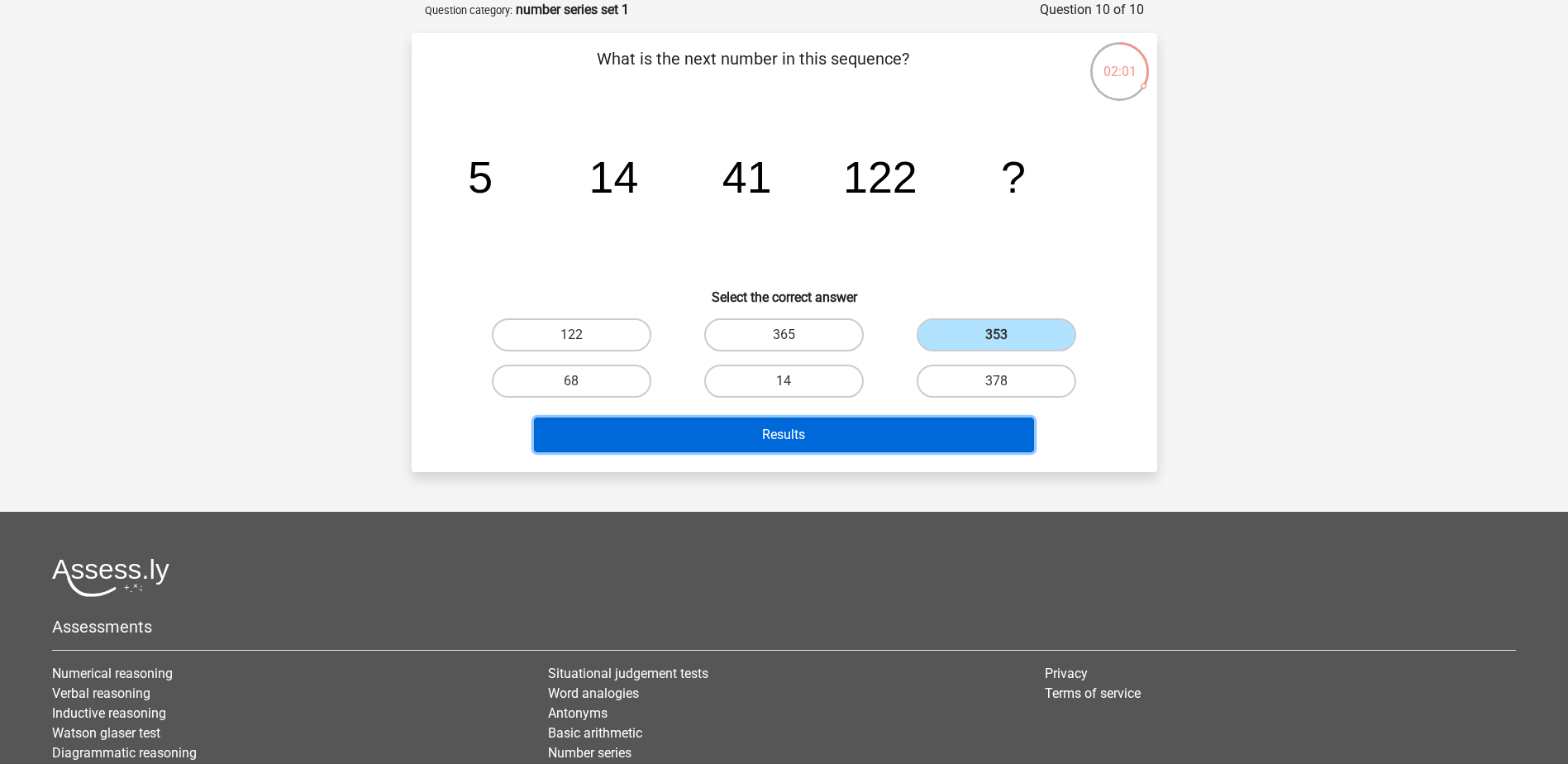
click at [941, 446] on button "Results" at bounding box center [784, 435] width 501 height 35
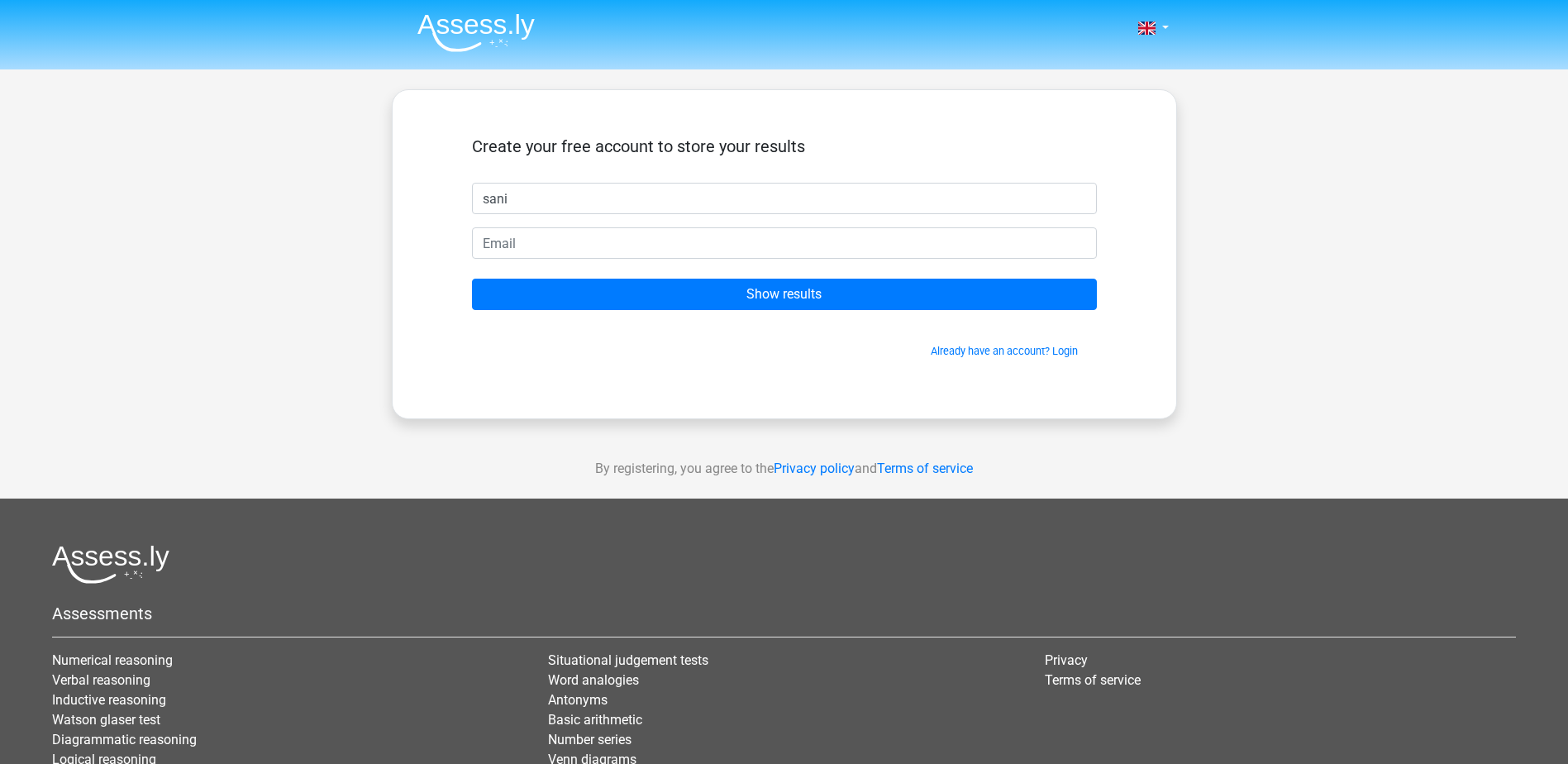
type input "sani"
type input "sanimian@hotmail.com"
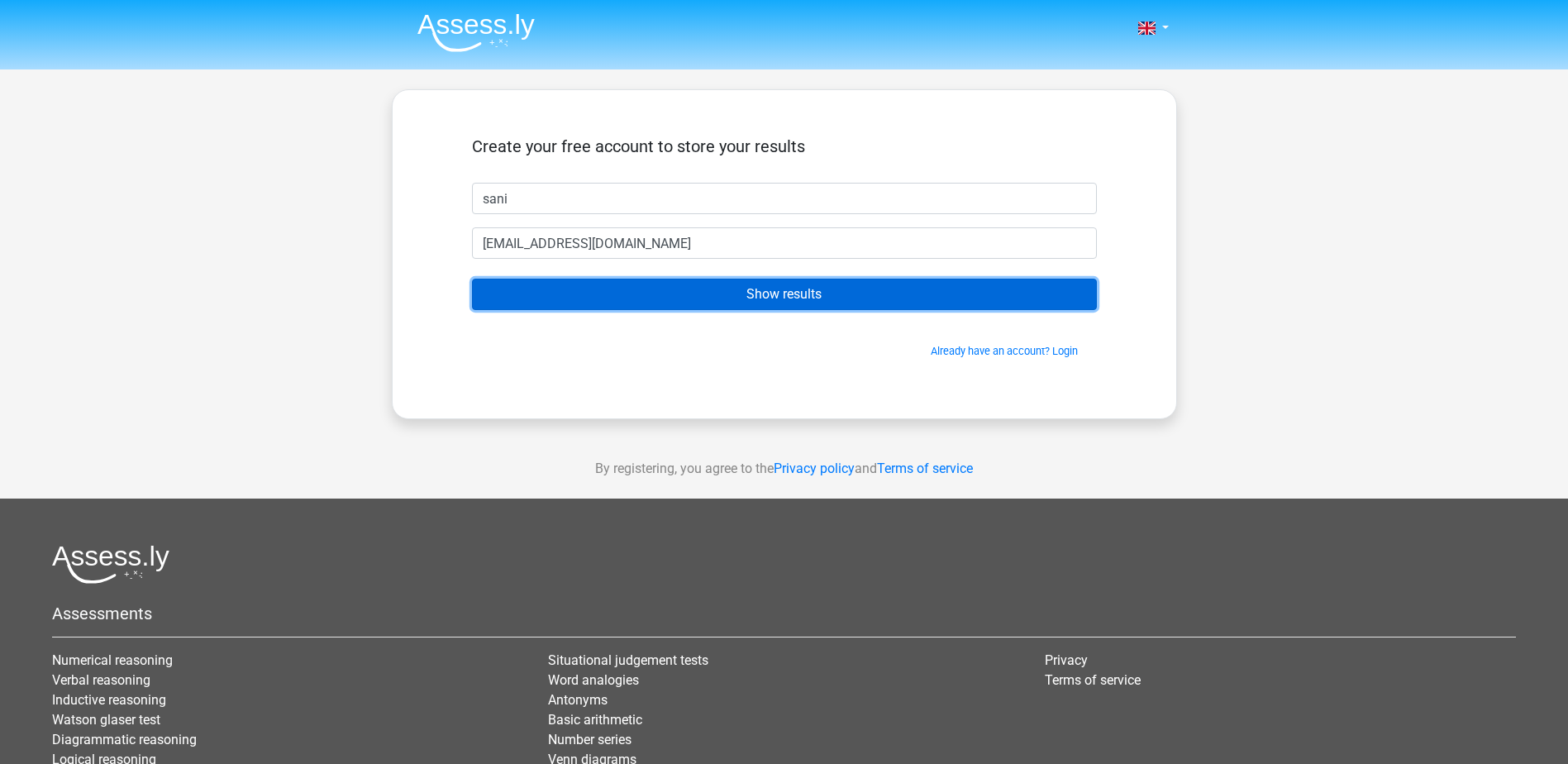
click at [673, 303] on input "Show results" at bounding box center [784, 293] width 625 height 32
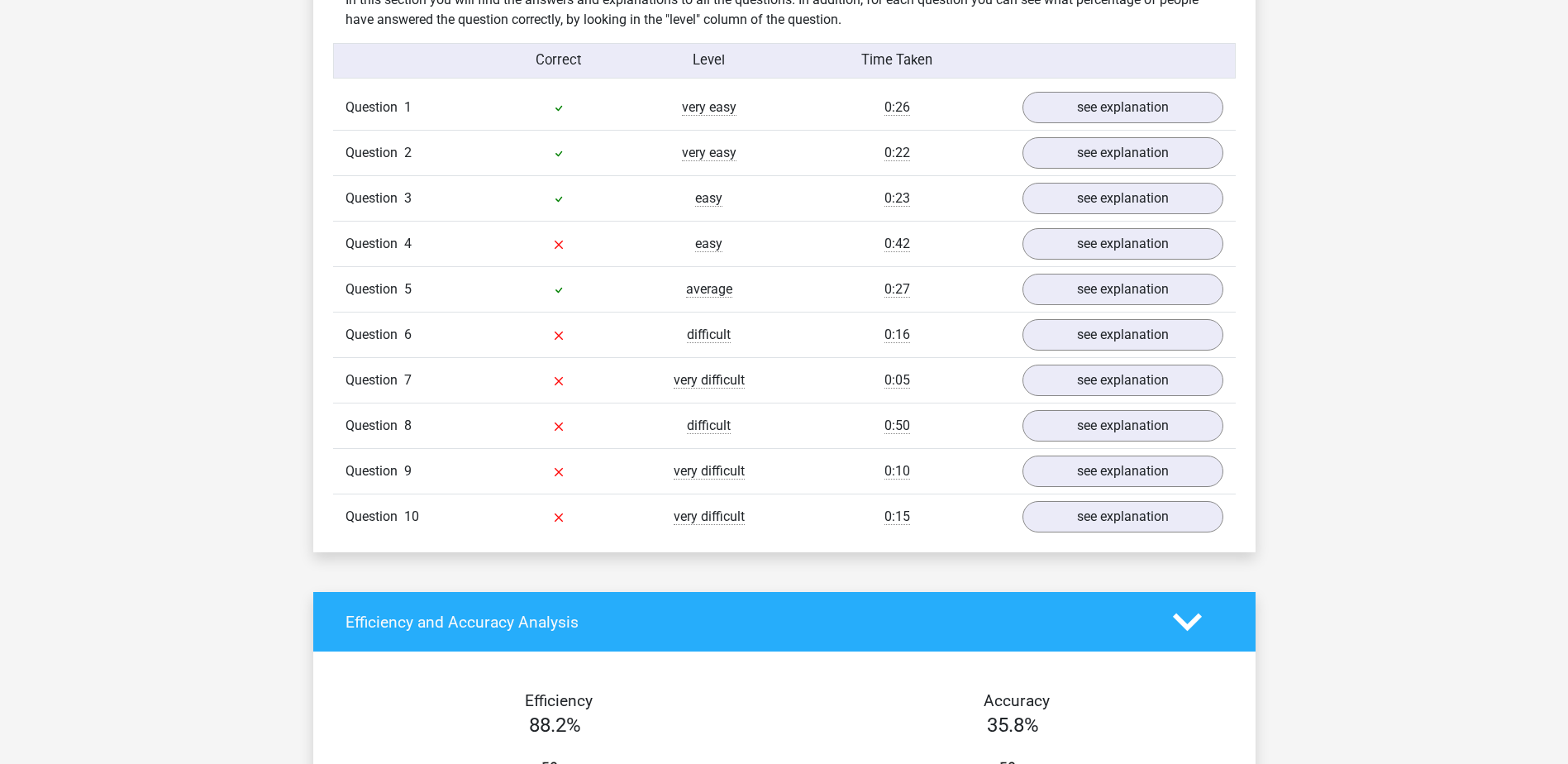
scroll to position [1322, 0]
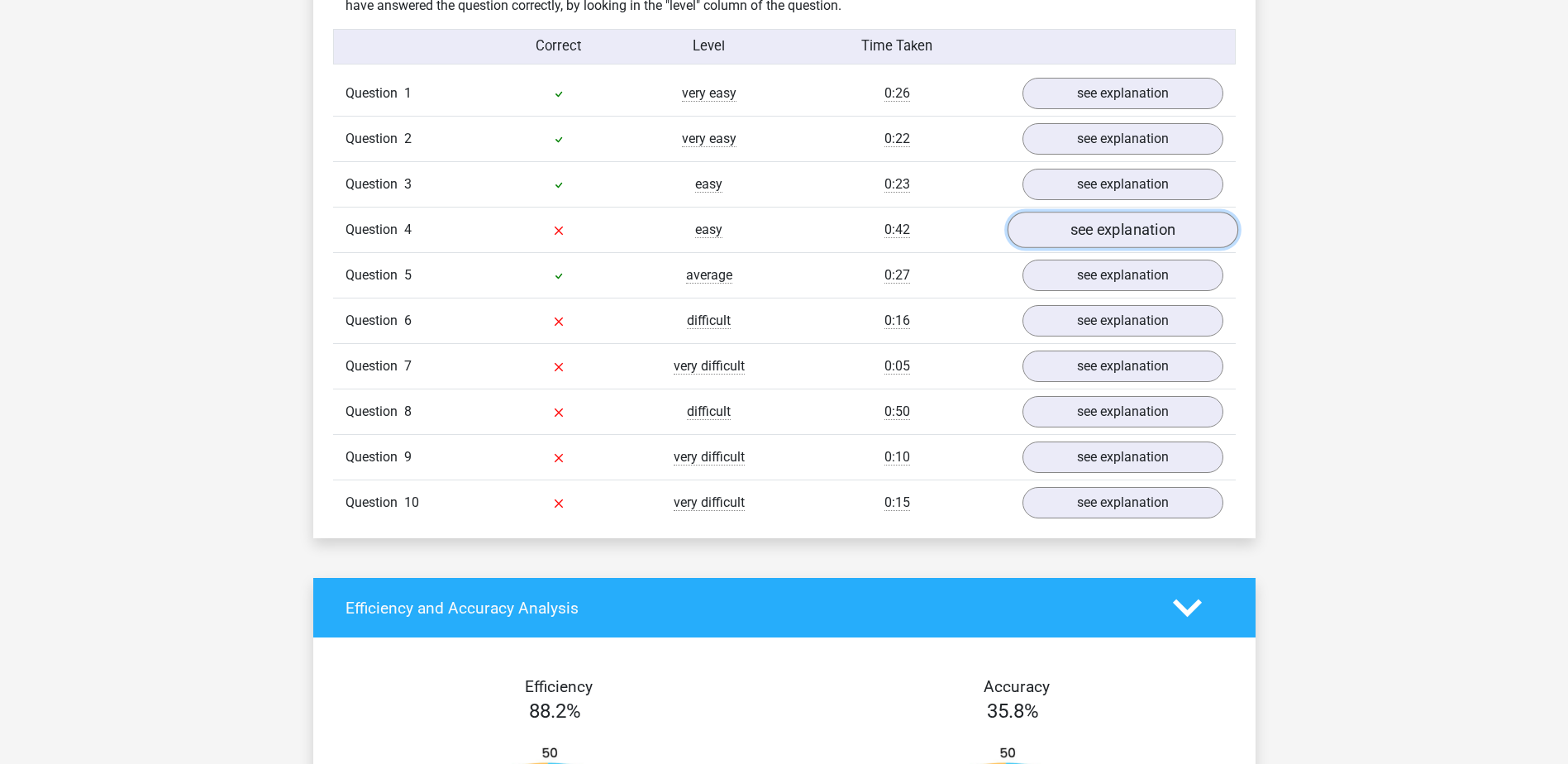
click at [1105, 225] on link "see explanation" at bounding box center [1122, 231] width 231 height 37
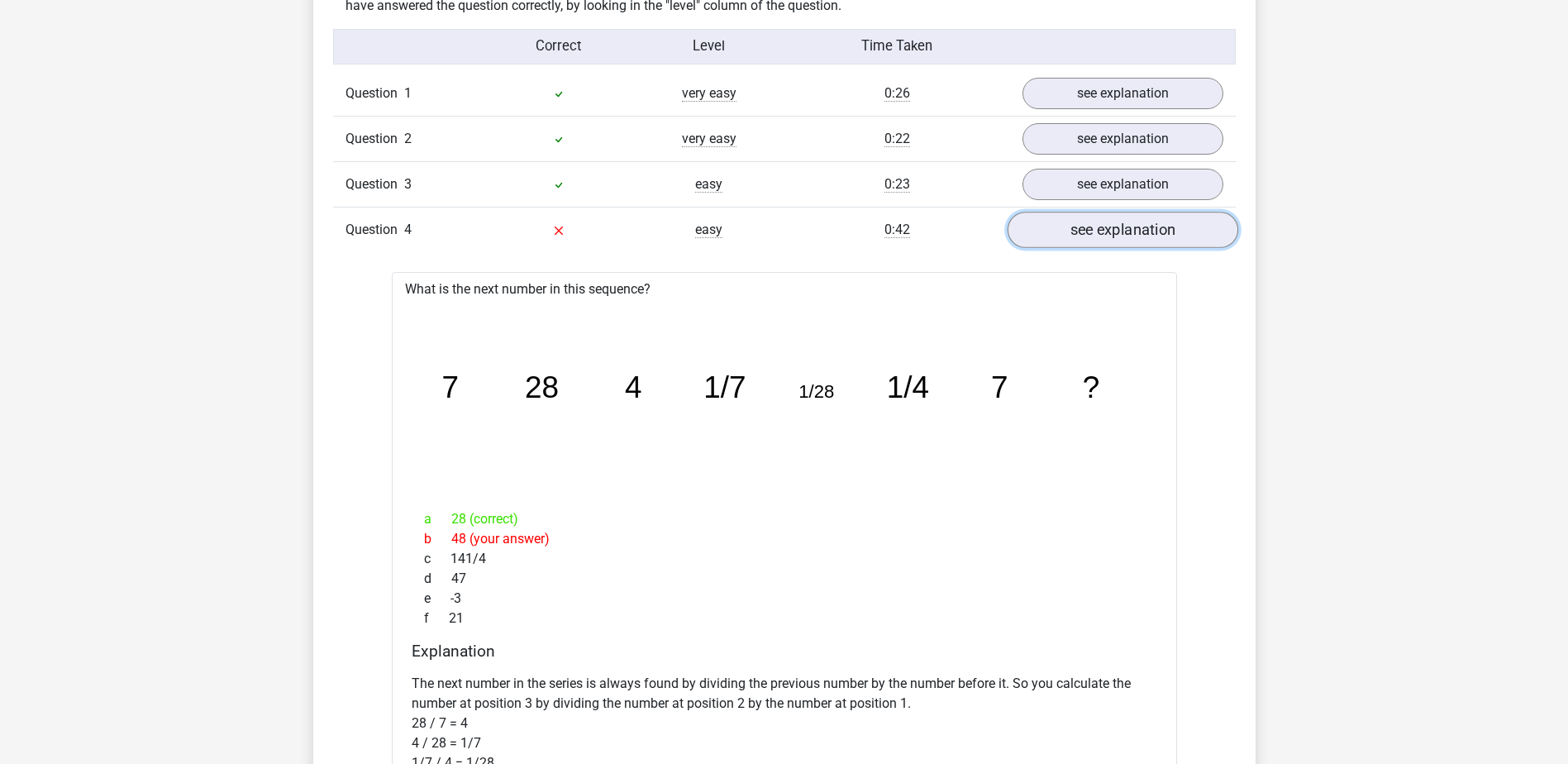
click at [1110, 232] on link "see explanation" at bounding box center [1122, 231] width 231 height 37
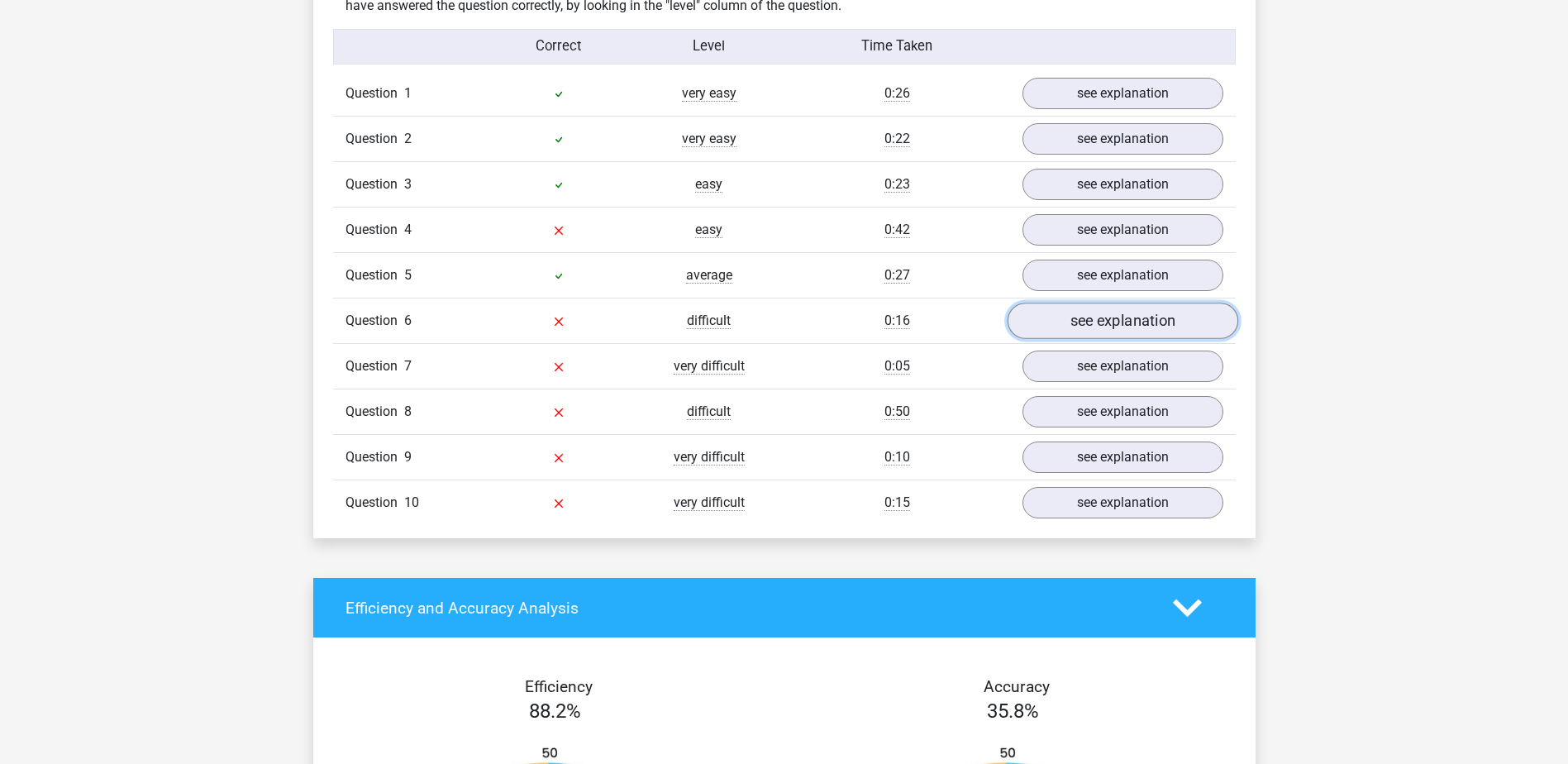
click at [1127, 324] on link "see explanation" at bounding box center [1122, 321] width 231 height 37
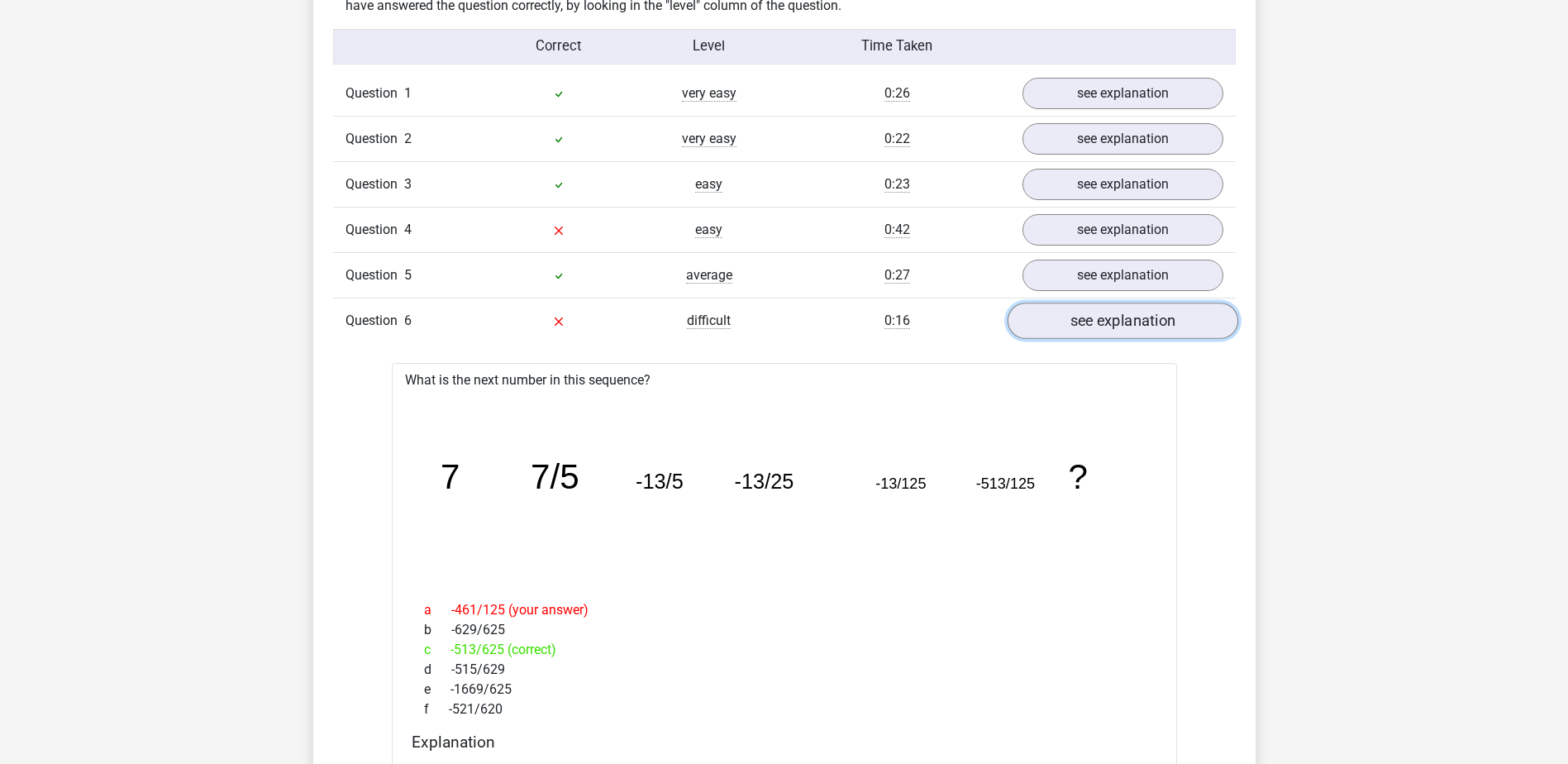
click at [1128, 323] on link "see explanation" at bounding box center [1122, 321] width 231 height 37
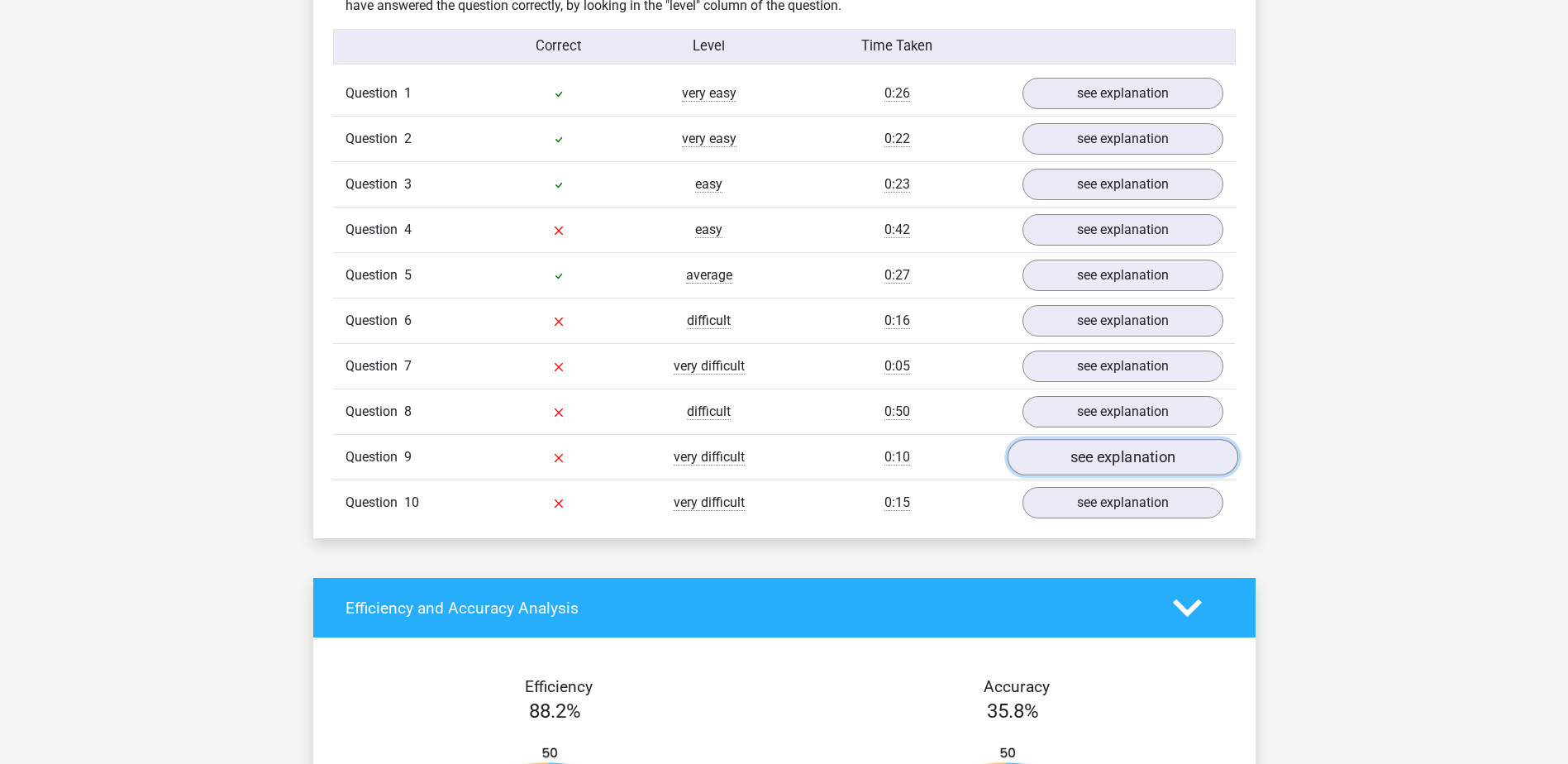
click at [1144, 462] on link "see explanation" at bounding box center [1122, 458] width 231 height 37
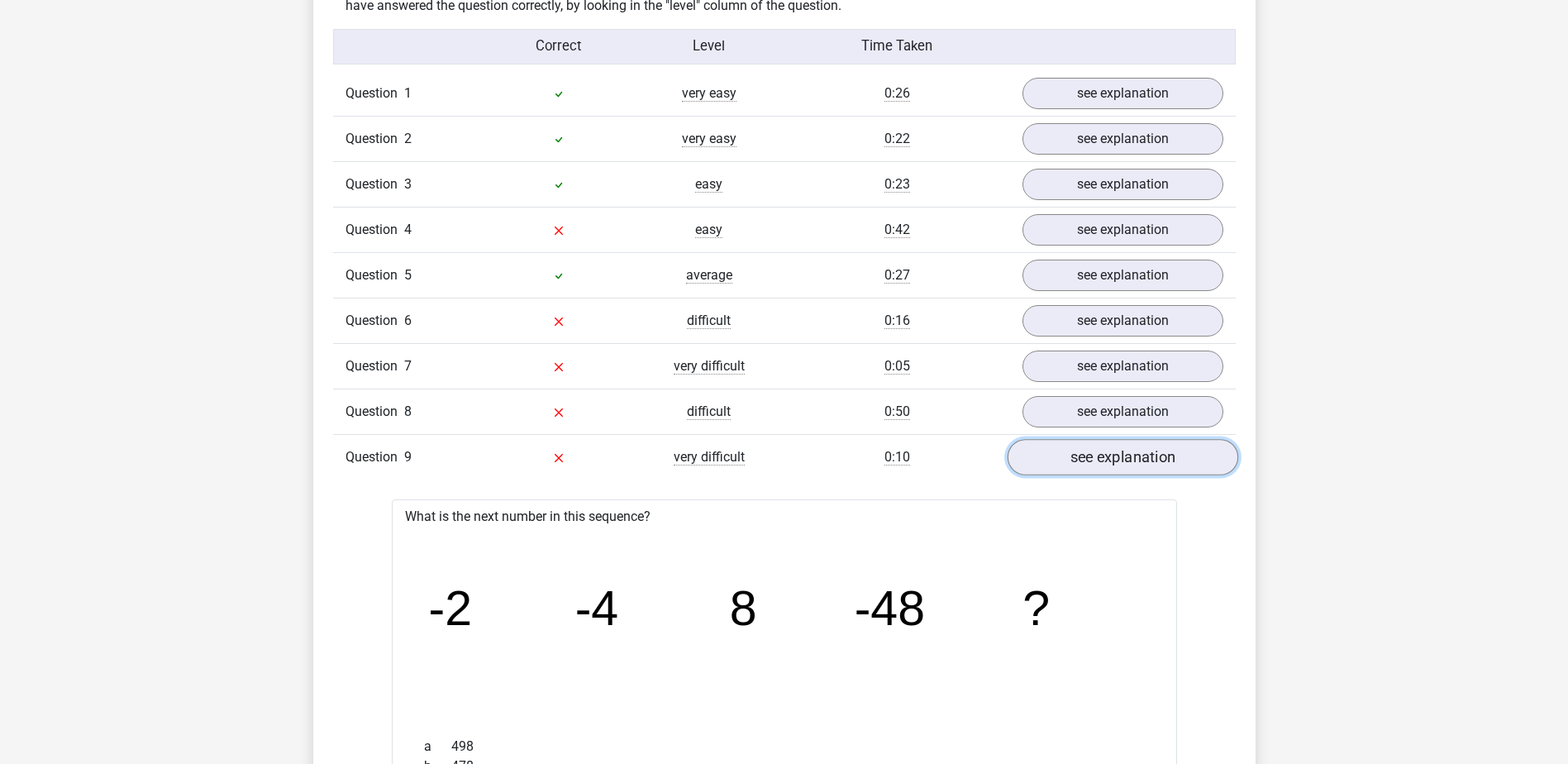
click at [1143, 462] on link "see explanation" at bounding box center [1122, 458] width 231 height 37
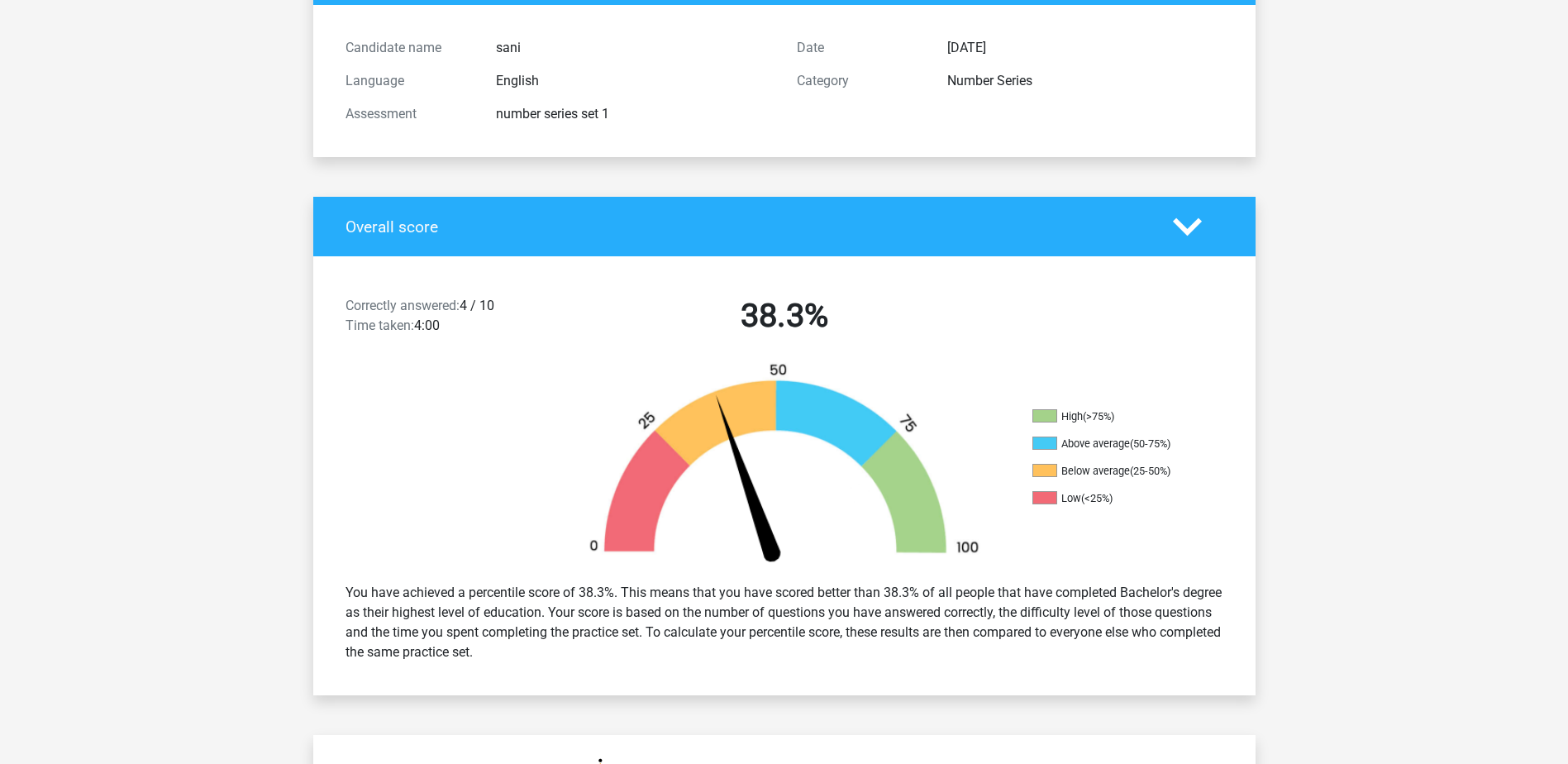
scroll to position [220, 0]
